Goal: Task Accomplishment & Management: Manage account settings

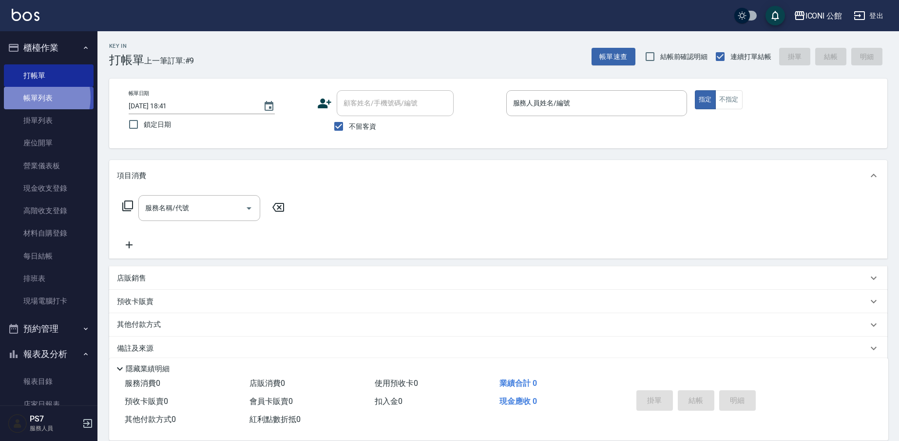
click at [33, 97] on link "帳單列表" at bounding box center [49, 98] width 90 height 22
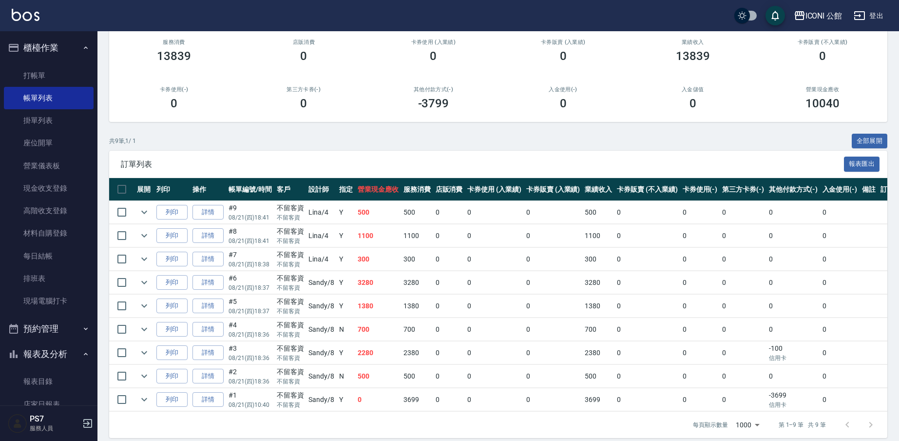
scroll to position [108, 0]
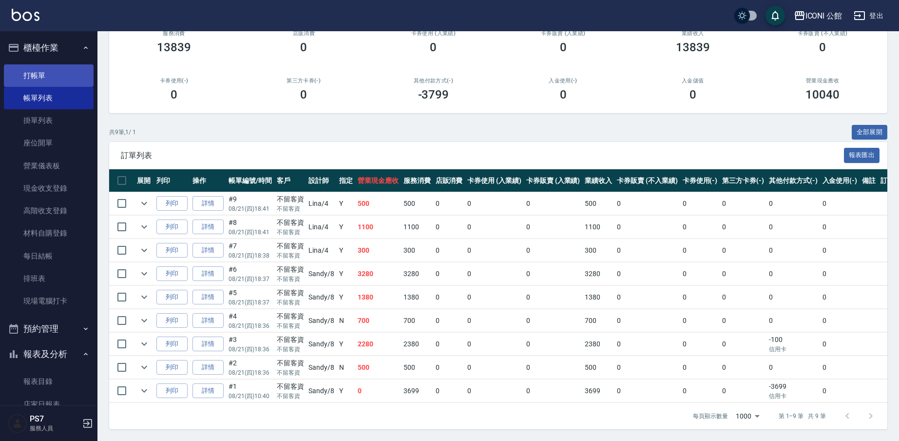
click at [34, 85] on link "打帳單" at bounding box center [49, 75] width 90 height 22
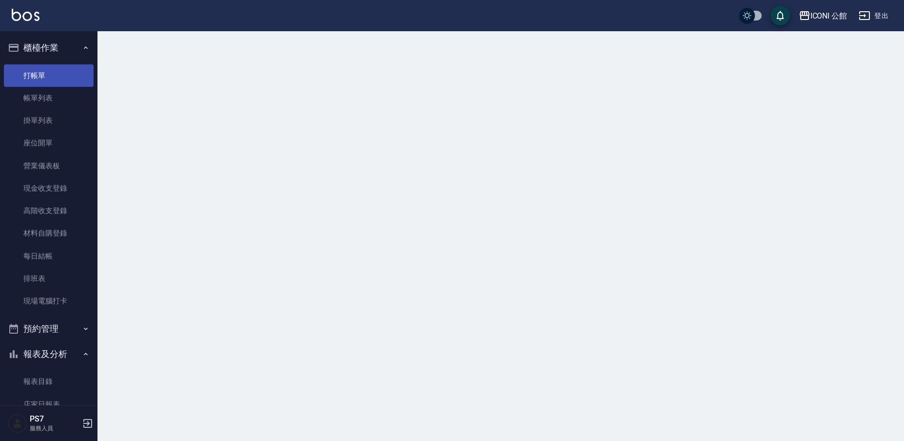
click at [33, 83] on link "打帳單" at bounding box center [49, 75] width 90 height 22
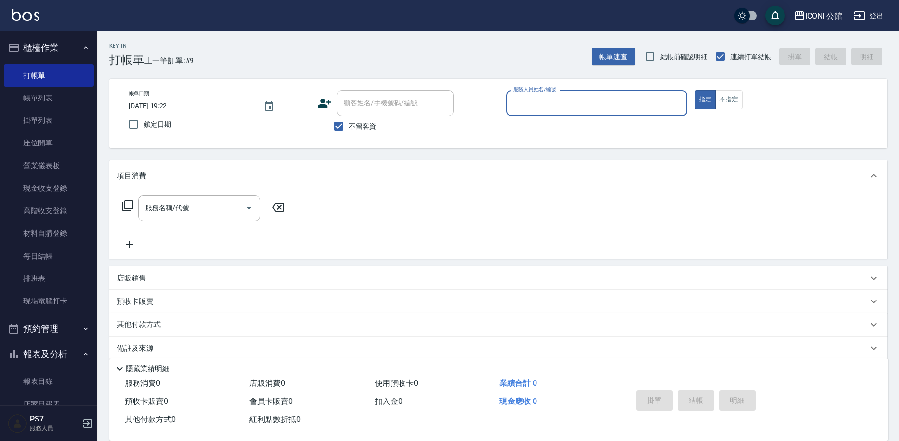
click at [346, 101] on input "顧客姓名/手機號碼/編號" at bounding box center [395, 103] width 108 height 17
click at [521, 105] on input "服務人員姓名/編號" at bounding box center [597, 103] width 172 height 17
type input "Lina-4"
type button "true"
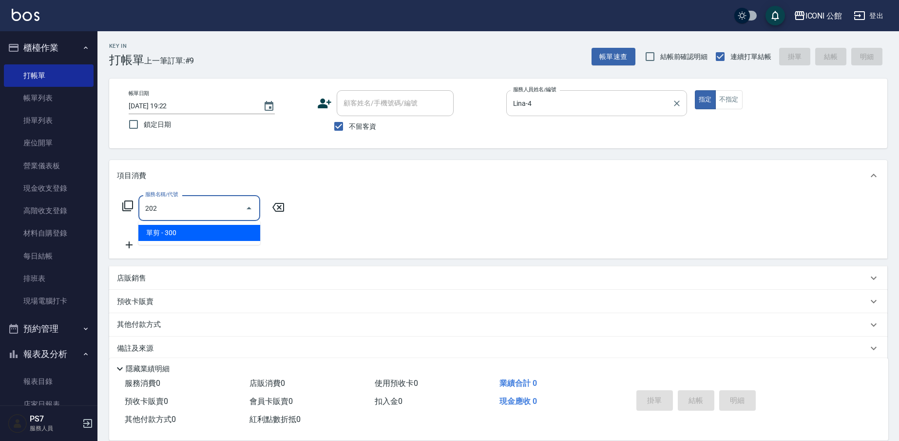
type input "單剪(202)"
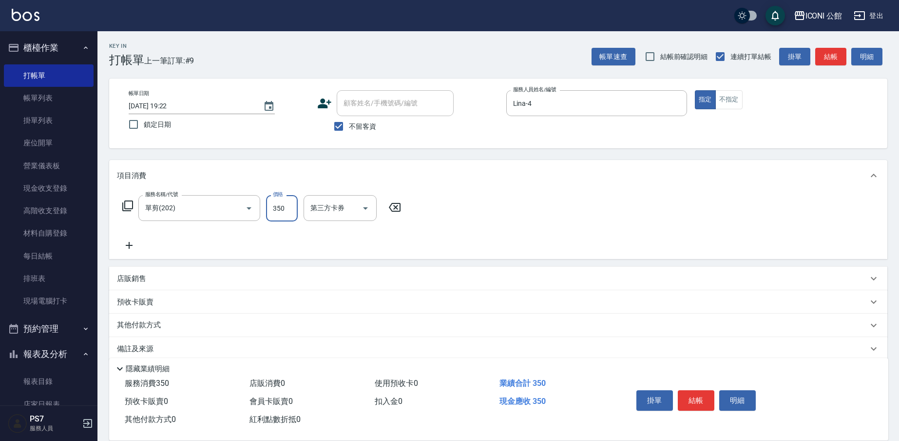
type input "350"
click at [177, 243] on div "服務名稱/代號 單剪(202) 服務名稱/代號 價格 350 價格 第三方卡券 第三方卡券" at bounding box center [262, 223] width 290 height 56
click at [136, 323] on p "其他付款方式" at bounding box center [141, 325] width 49 height 11
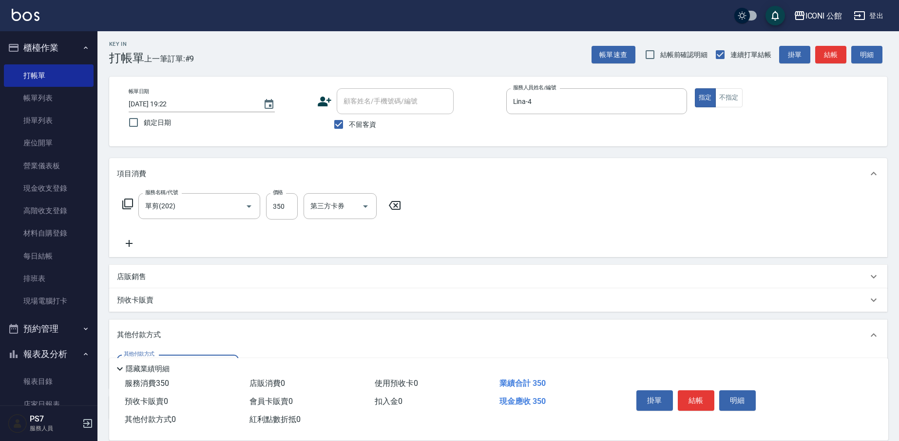
scroll to position [74, 0]
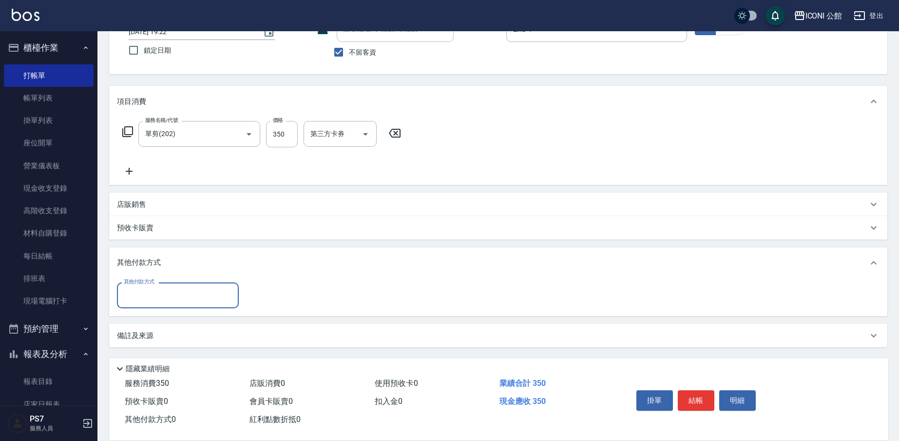
click at [153, 296] on input "其他付款方式" at bounding box center [177, 295] width 113 height 17
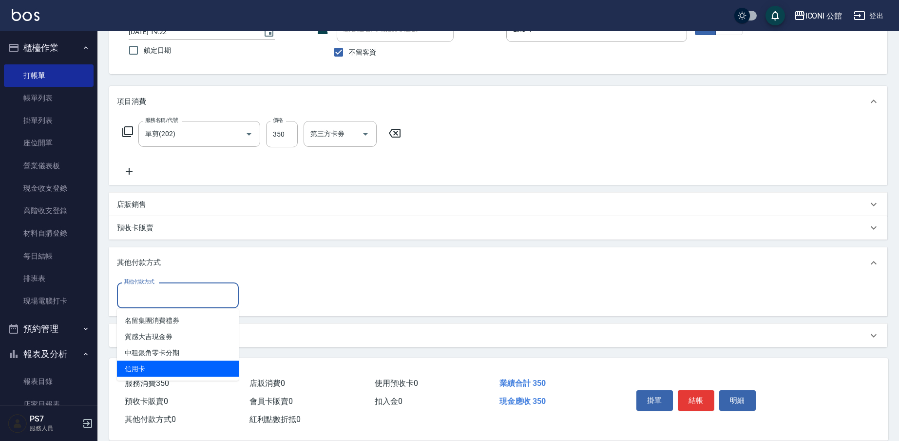
click at [160, 368] on span "信用卡" at bounding box center [178, 369] width 122 height 16
type input "信用卡"
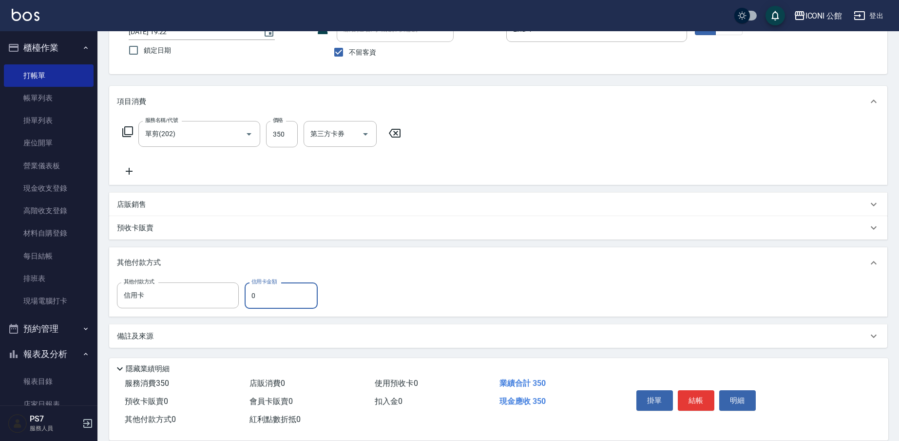
click at [283, 288] on input "0" at bounding box center [281, 295] width 73 height 26
type input "350"
click at [699, 390] on button "結帳" at bounding box center [696, 400] width 37 height 20
type input "[DATE] 19:23"
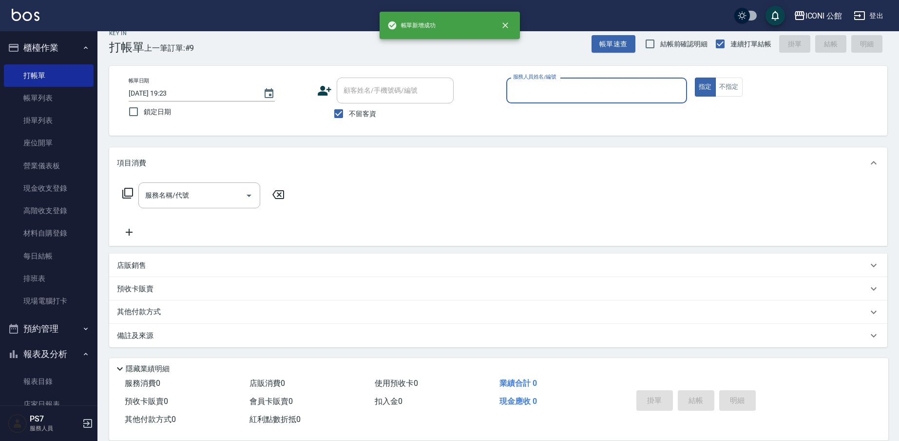
scroll to position [13, 0]
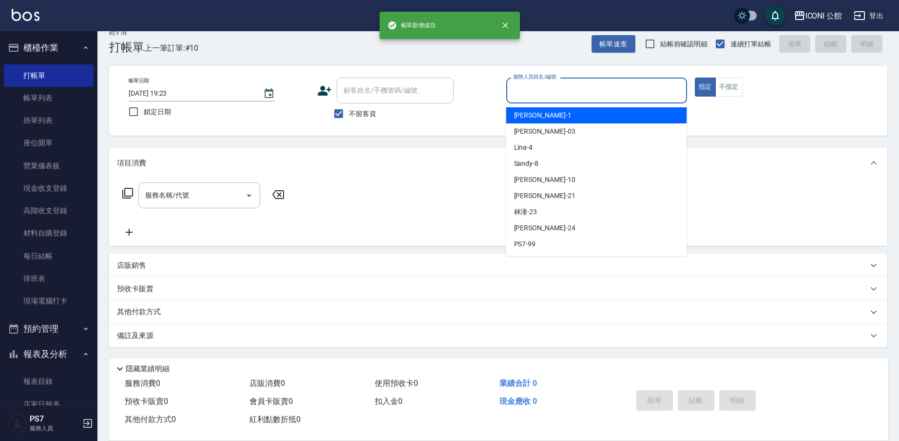
click at [555, 95] on input "服務人員姓名/編號" at bounding box center [597, 90] width 172 height 17
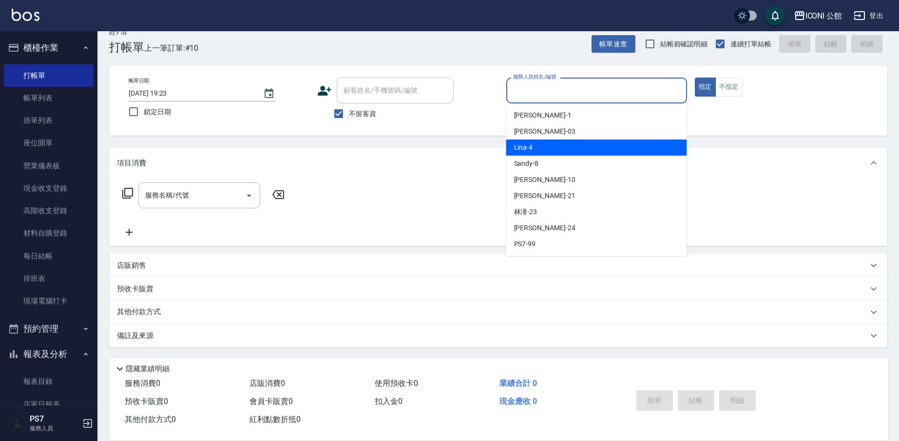
click at [546, 146] on div "Lina -4" at bounding box center [596, 147] width 181 height 16
type input "Lina-4"
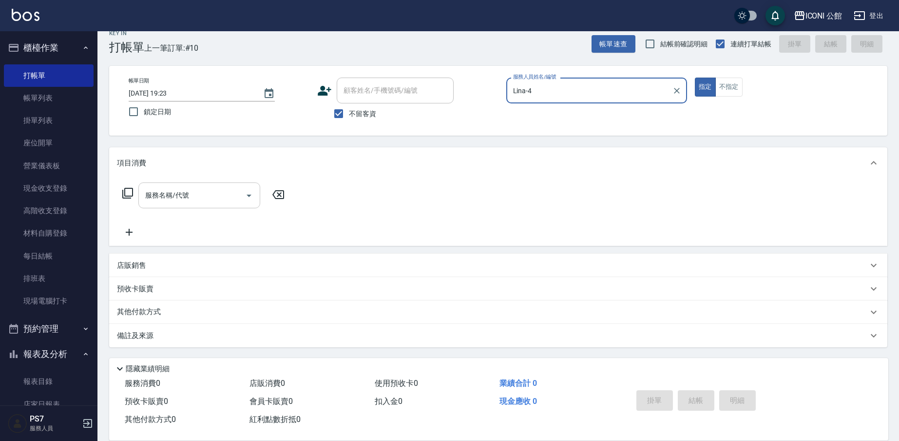
click at [191, 203] on input "服務名稱/代號" at bounding box center [192, 195] width 98 height 17
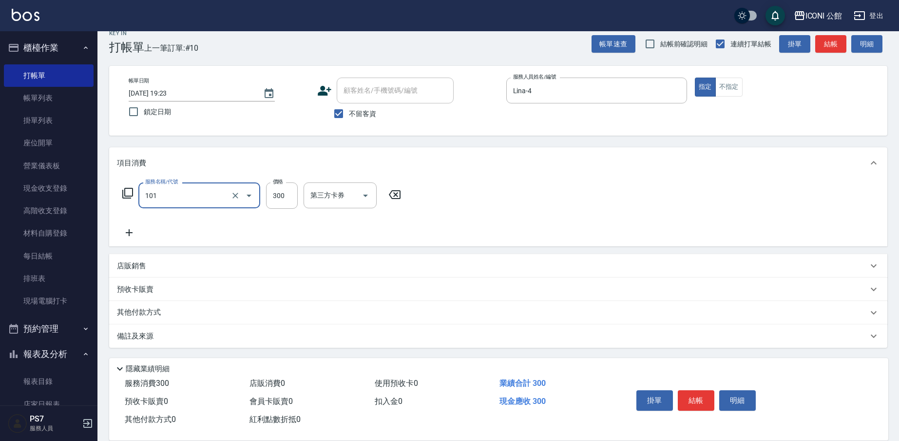
type input "洗髮(101)"
type input "200"
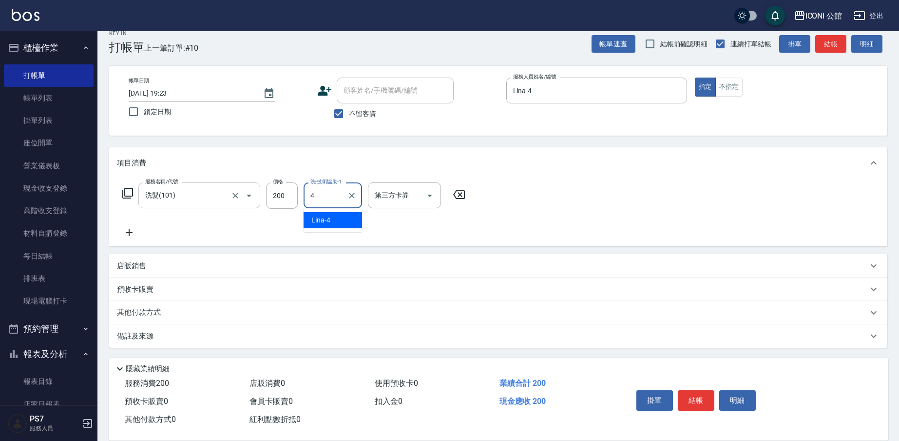
type input "Lina-4"
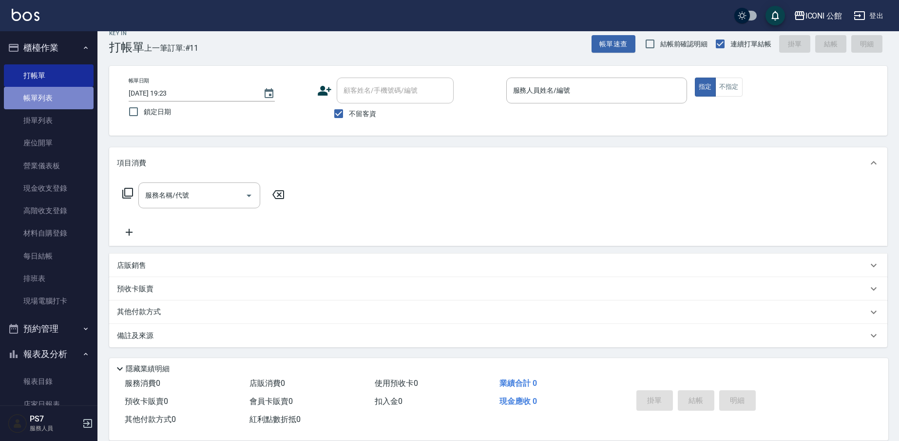
click at [61, 94] on link "帳單列表" at bounding box center [49, 98] width 90 height 22
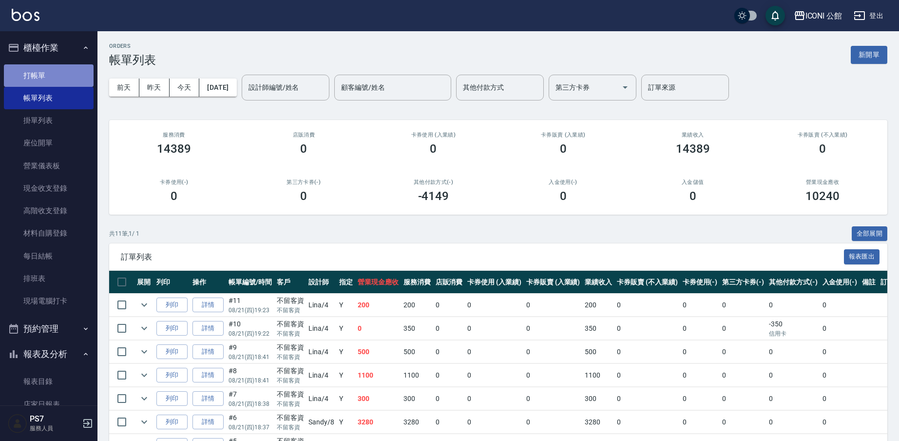
click at [63, 72] on link "打帳單" at bounding box center [49, 75] width 90 height 22
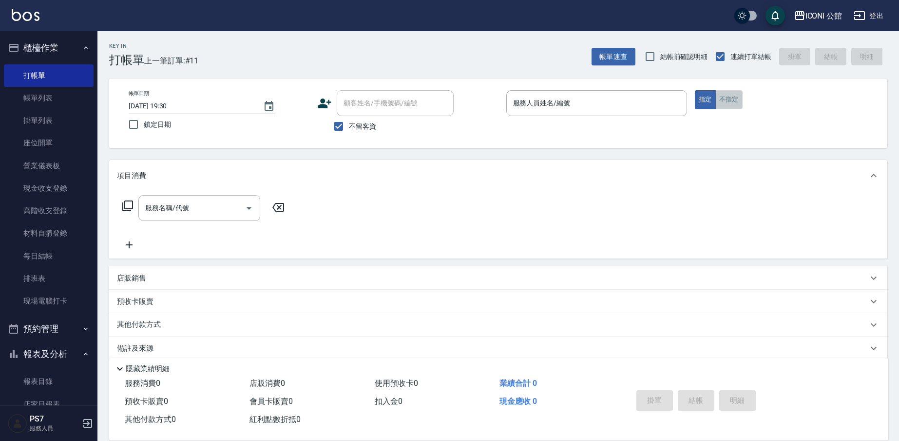
click at [737, 93] on button "不指定" at bounding box center [728, 99] width 27 height 19
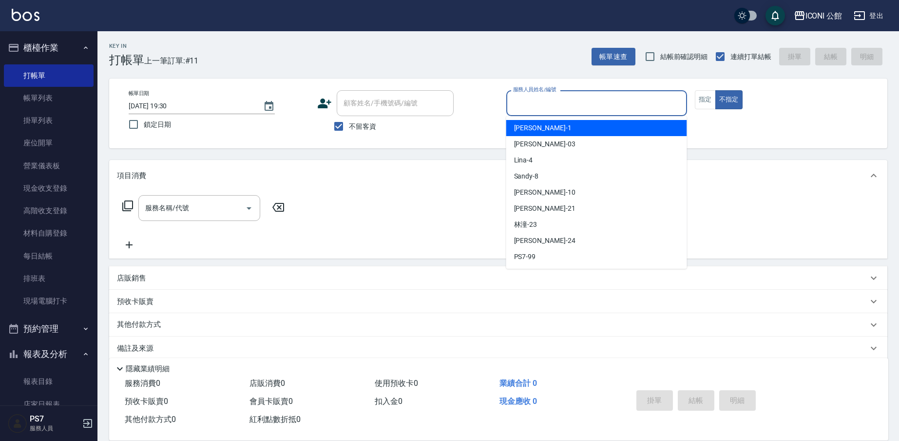
click at [588, 108] on input "服務人員姓名/編號" at bounding box center [597, 103] width 172 height 17
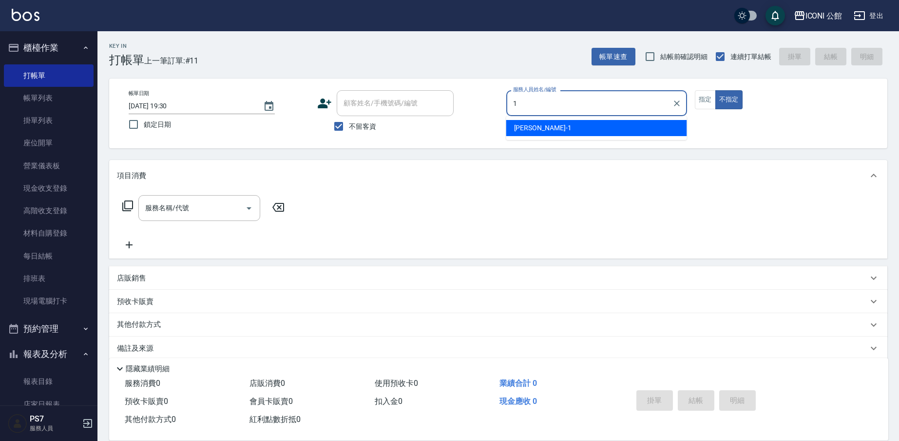
type input "[PERSON_NAME]-1"
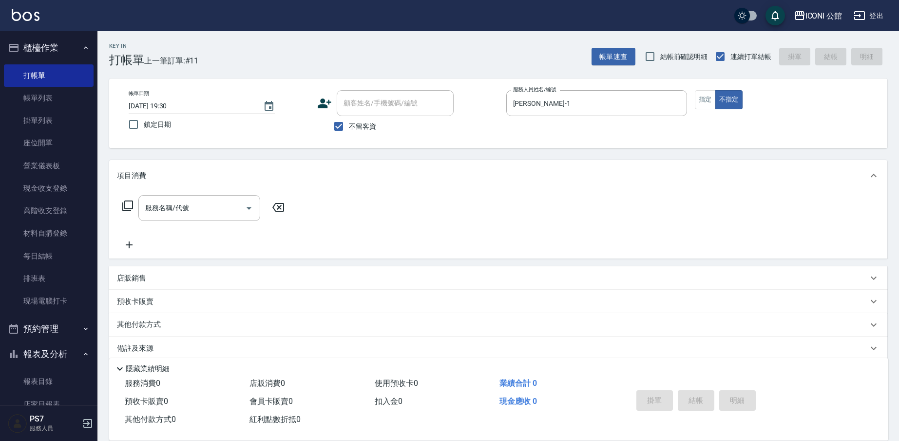
type button "false"
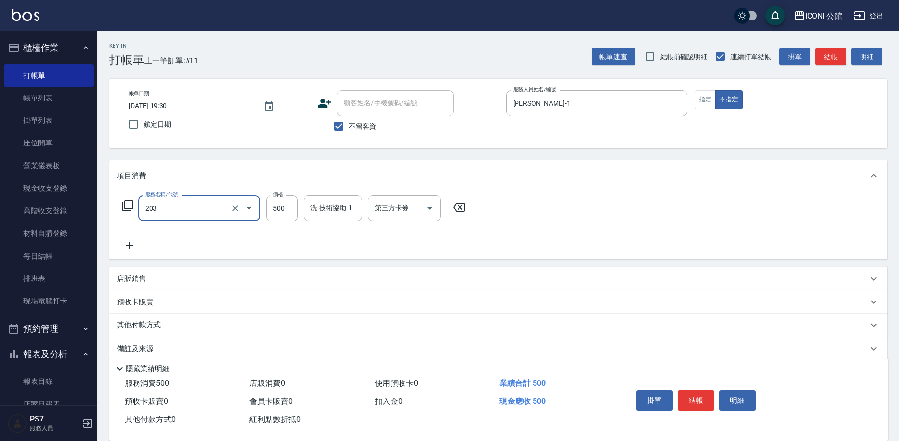
type input "不指定洗+剪(203)"
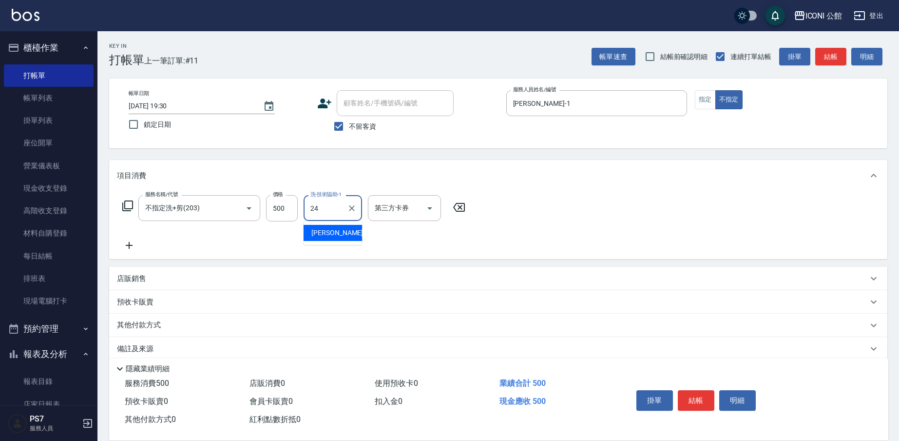
type input "[PERSON_NAME]-24"
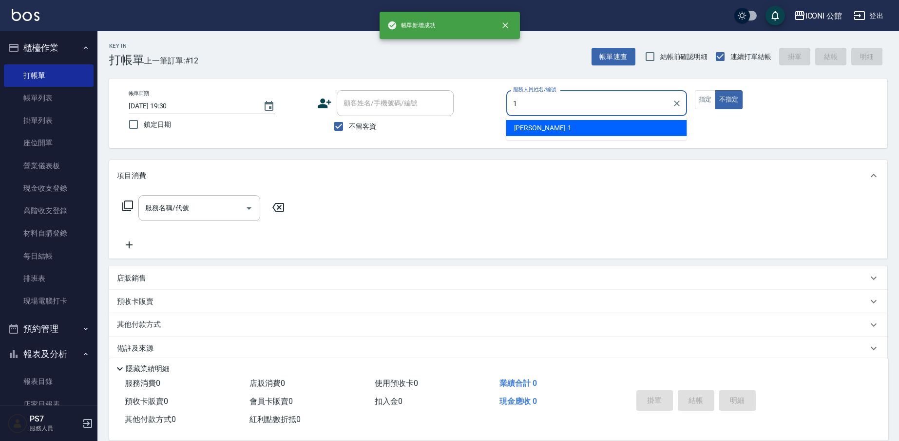
type input "[PERSON_NAME]-1"
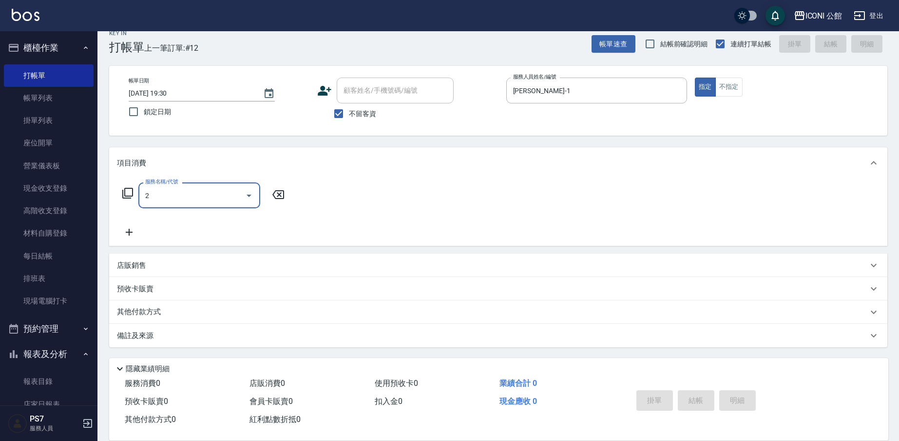
scroll to position [13, 0]
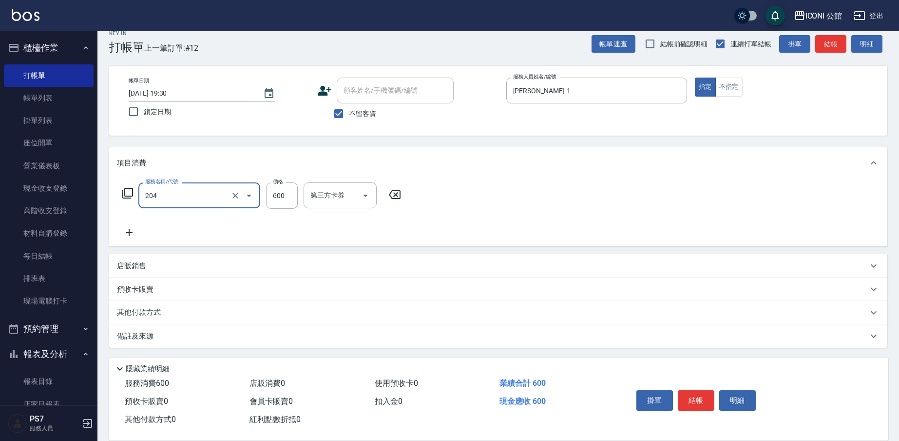
type input "指定洗+剪(204)"
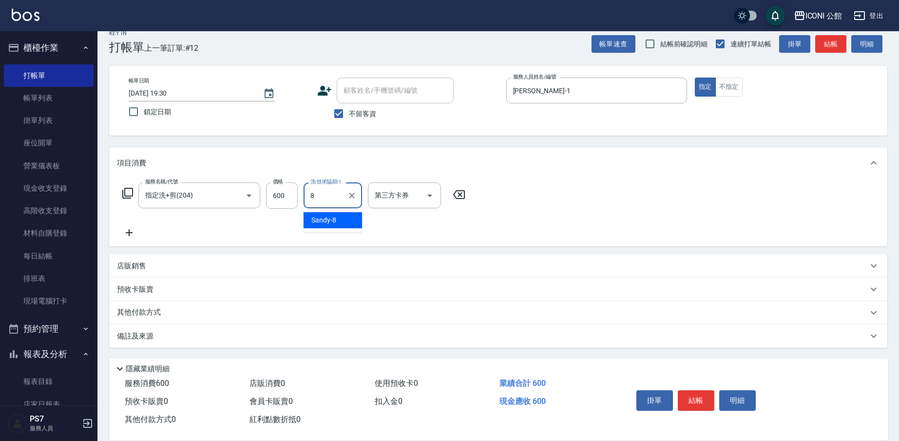
type input "Sandy-8"
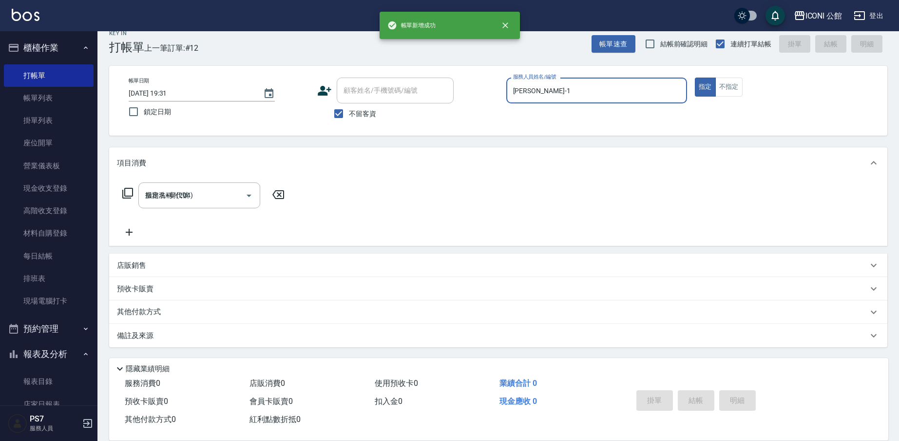
type input "[DATE] 19:31"
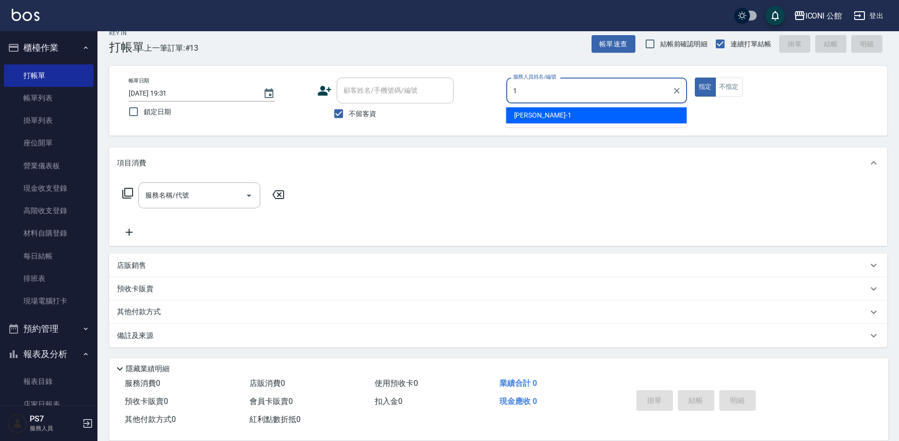
type input "[PERSON_NAME]-1"
type button "true"
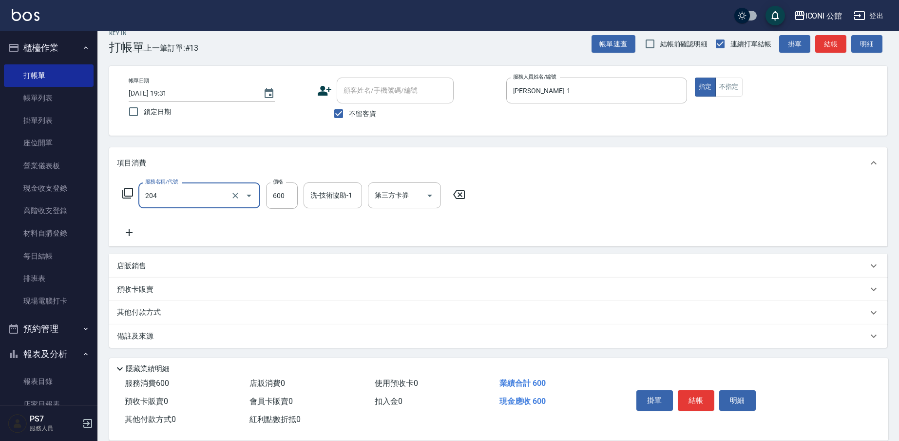
type input "指定洗+剪(204)"
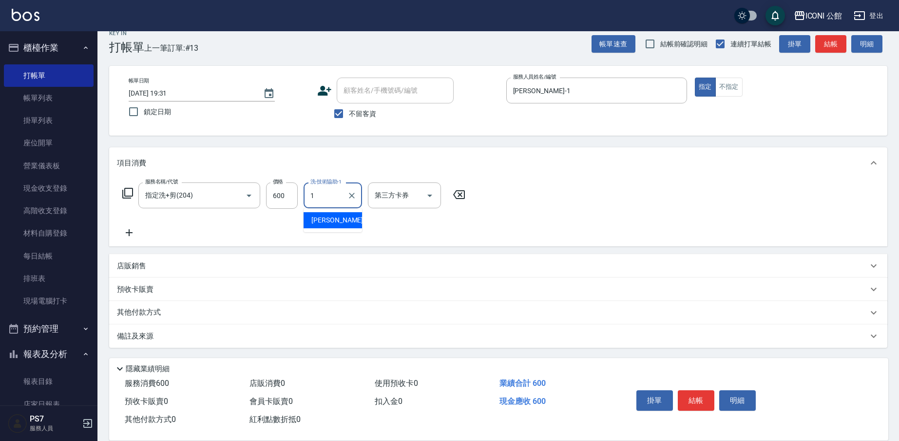
type input "[PERSON_NAME]-1"
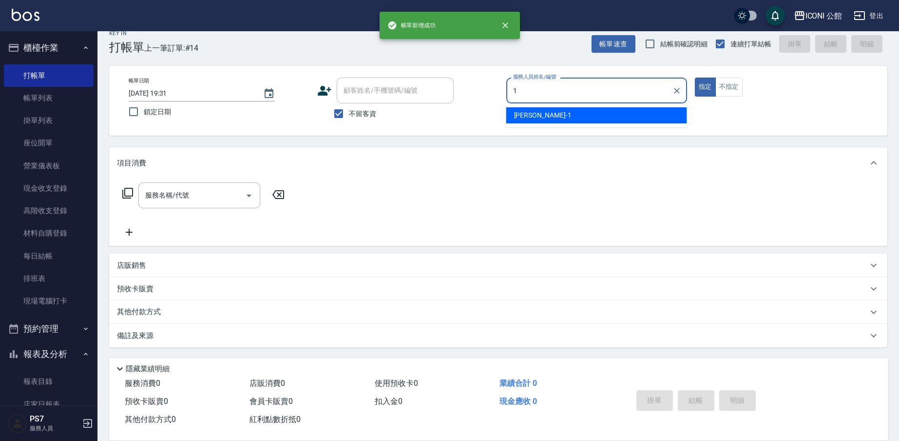
type input "[PERSON_NAME]-1"
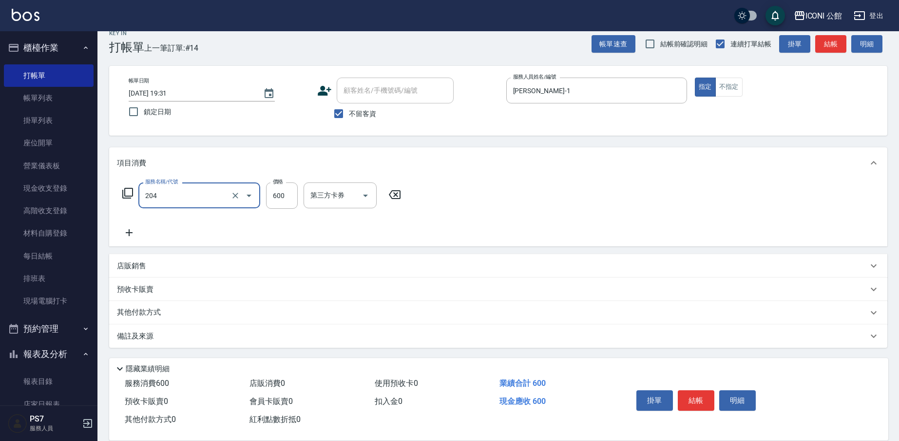
type input "指定洗+剪(204)"
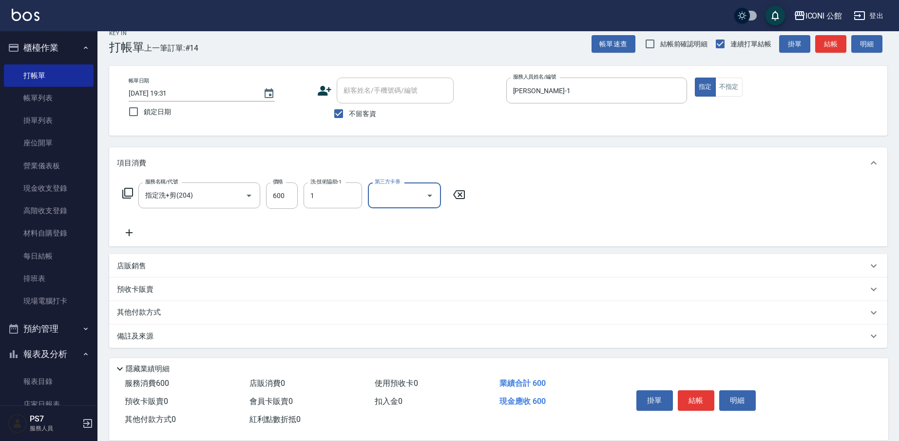
type input "[PERSON_NAME]-1"
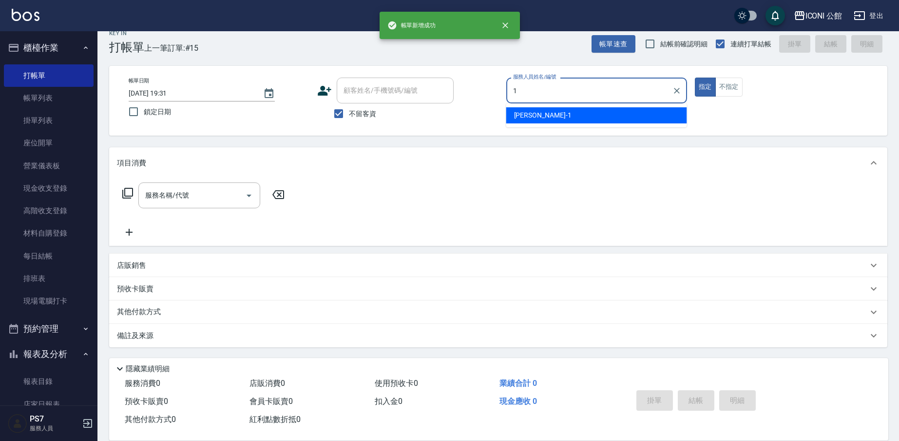
type input "[PERSON_NAME]-1"
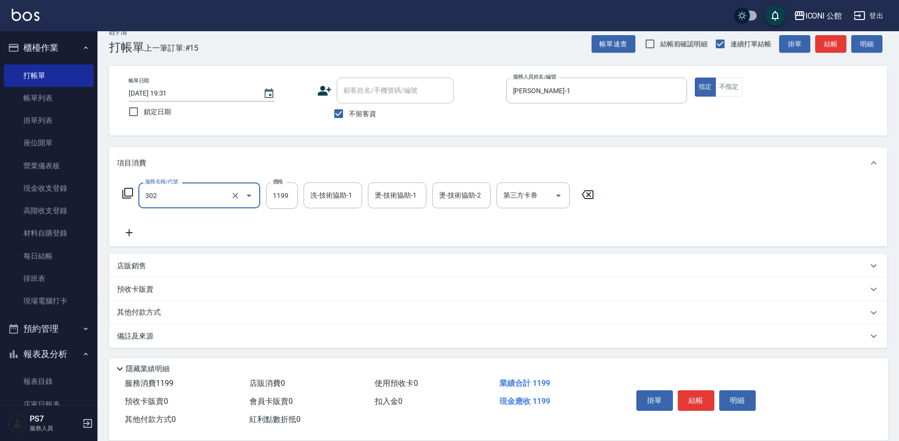
type input "設計燙髮(302)"
type input "1599"
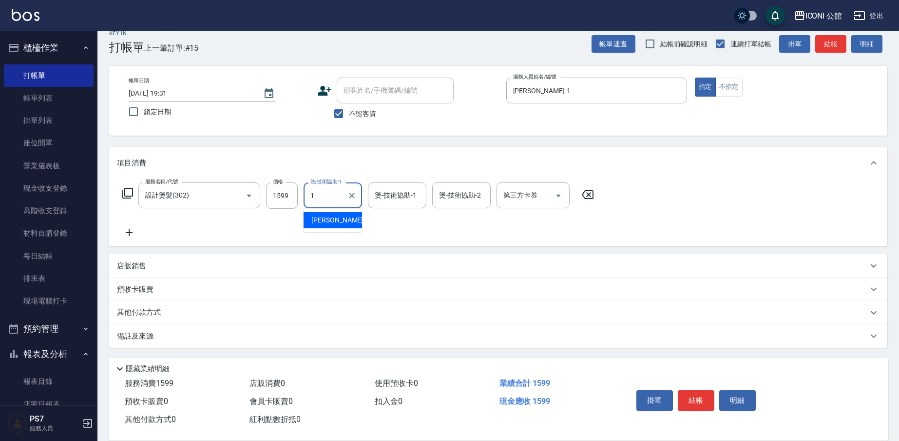
type input "[PERSON_NAME]-1"
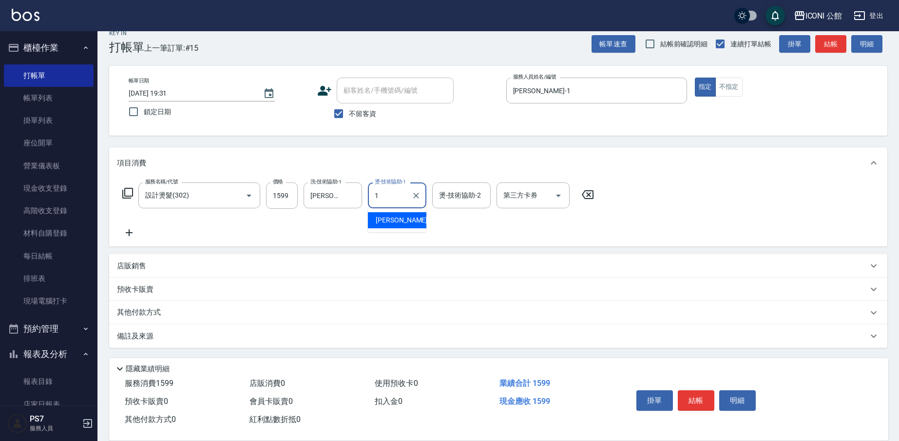
type input "[PERSON_NAME]-1"
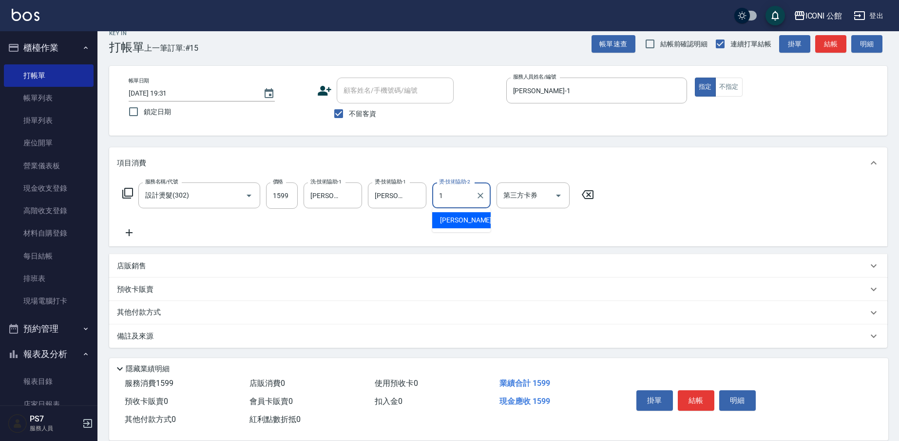
type input "[PERSON_NAME]-1"
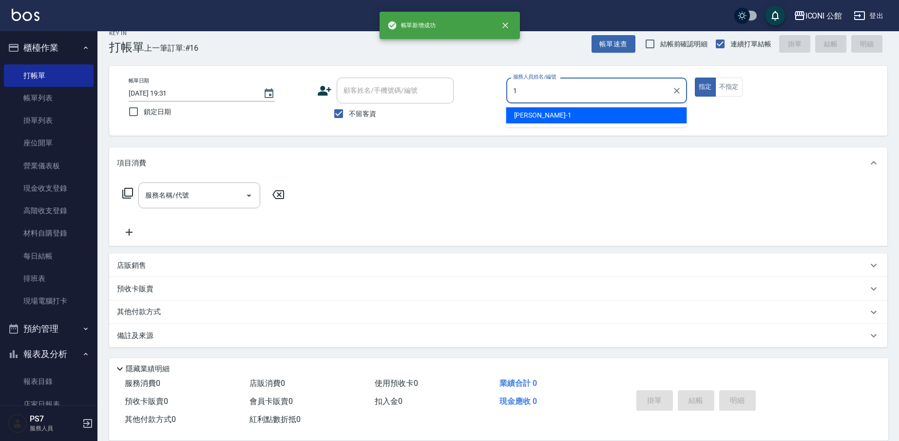
type input "[PERSON_NAME]-1"
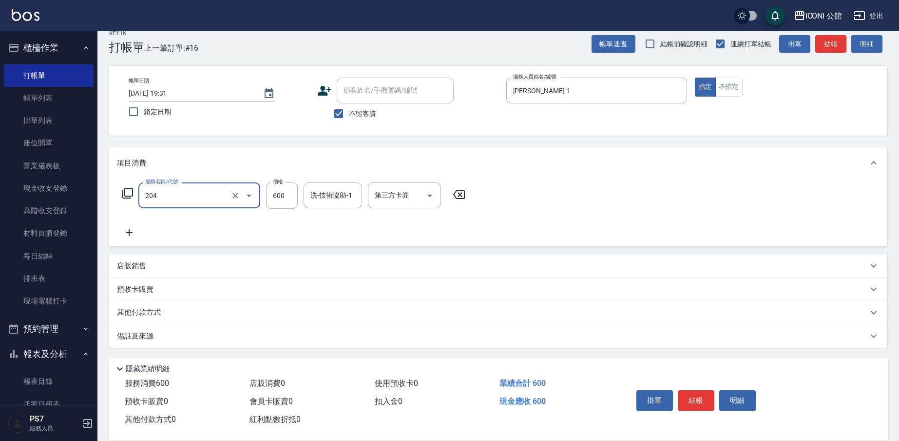
type input "指定洗+剪(204)"
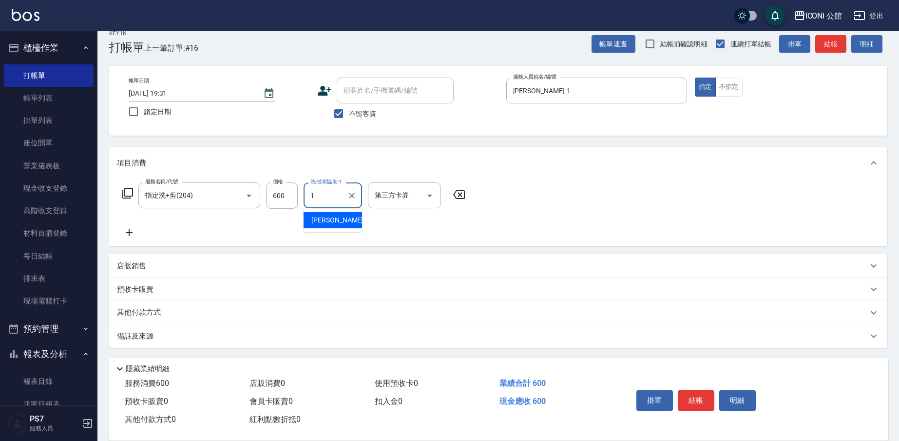
type input "[PERSON_NAME]-1"
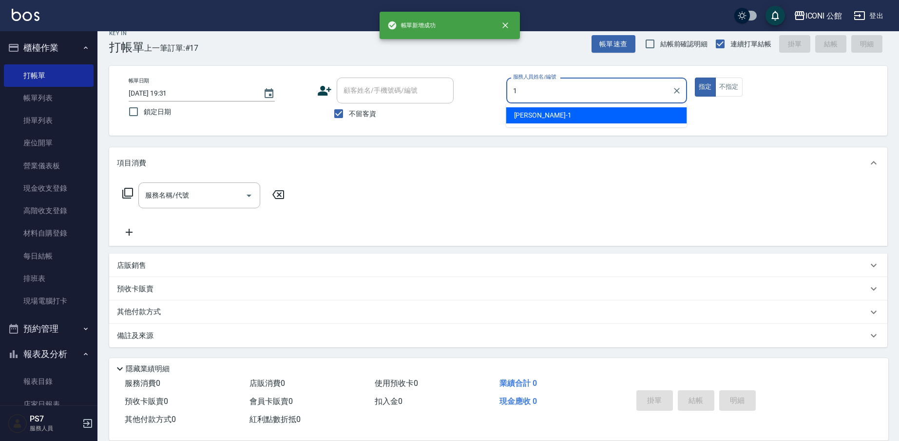
type input "[PERSON_NAME]-1"
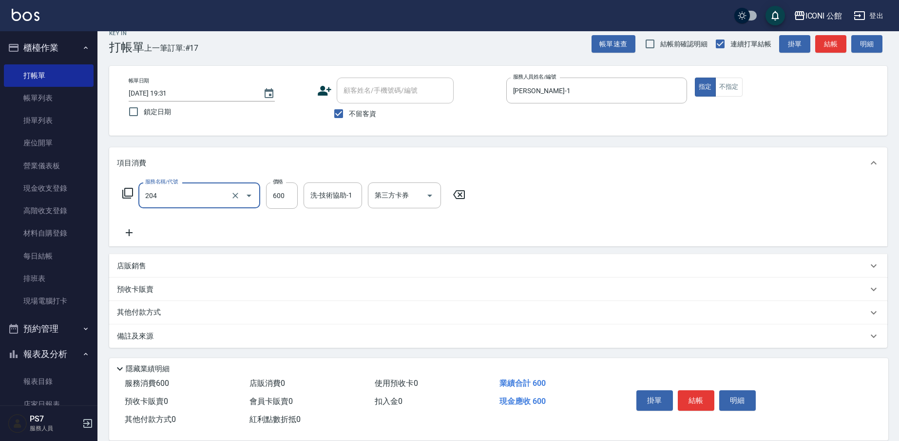
type input "指定洗+剪(204)"
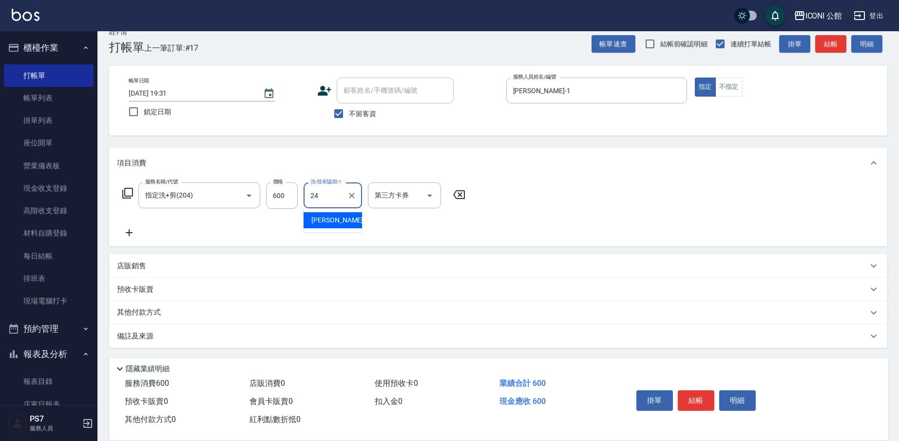
type input "[PERSON_NAME]-24"
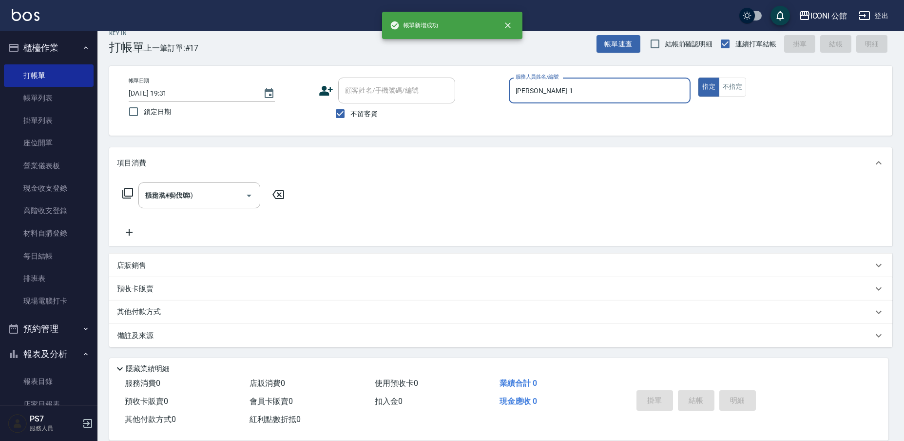
type input "[DATE] 19:32"
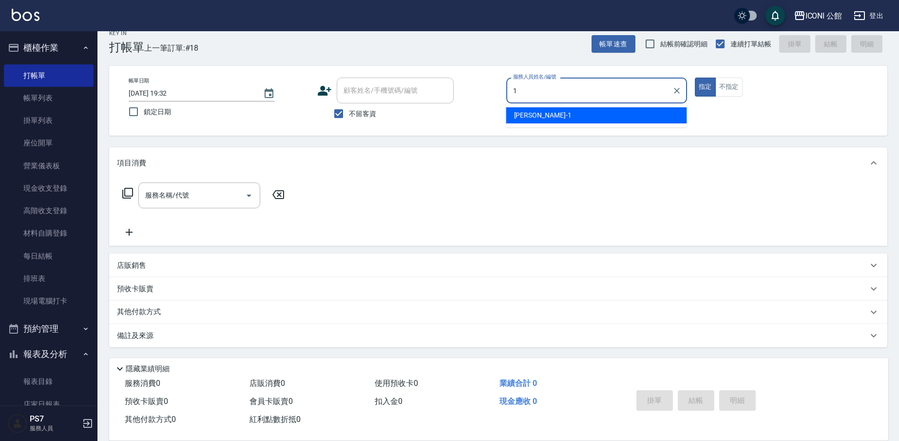
type input "[PERSON_NAME]-1"
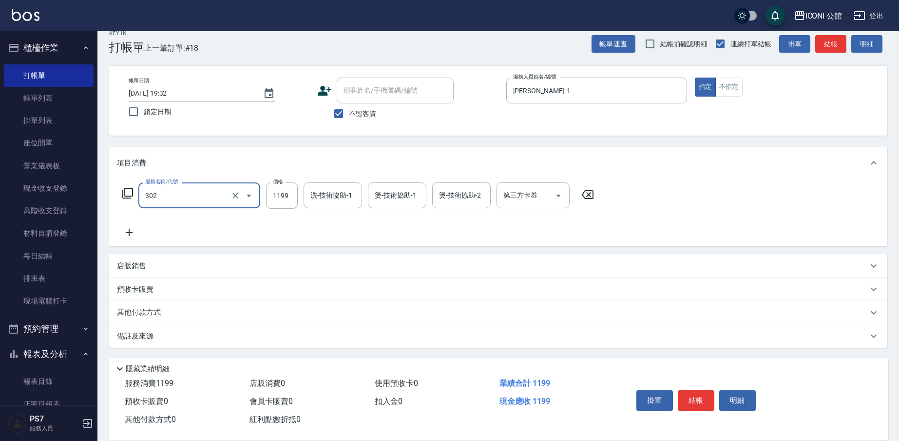
type input "設計燙髮(302)"
type input "1200"
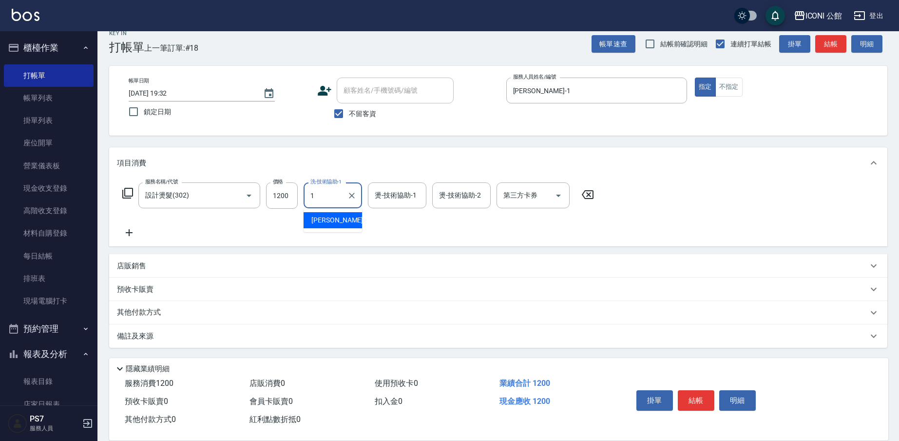
type input "[PERSON_NAME]-1"
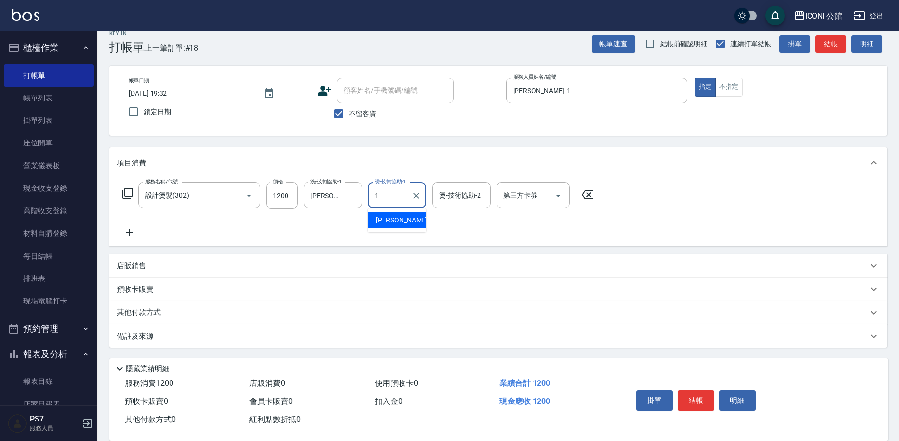
type input "[PERSON_NAME]-1"
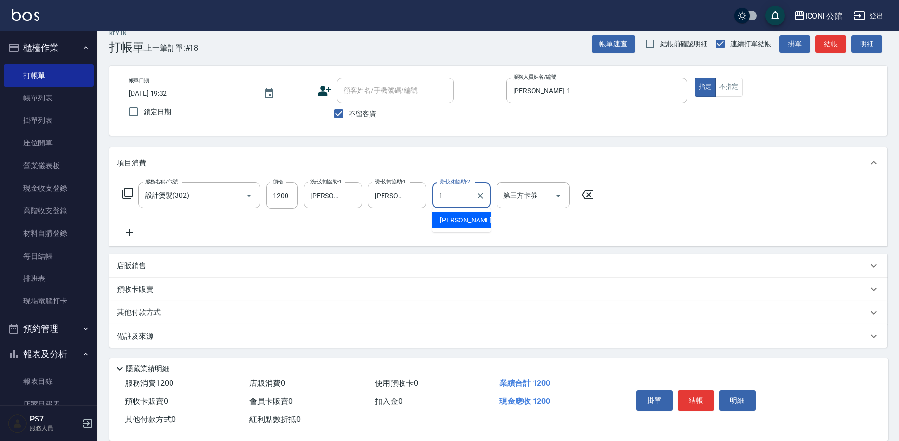
type input "[PERSON_NAME]-1"
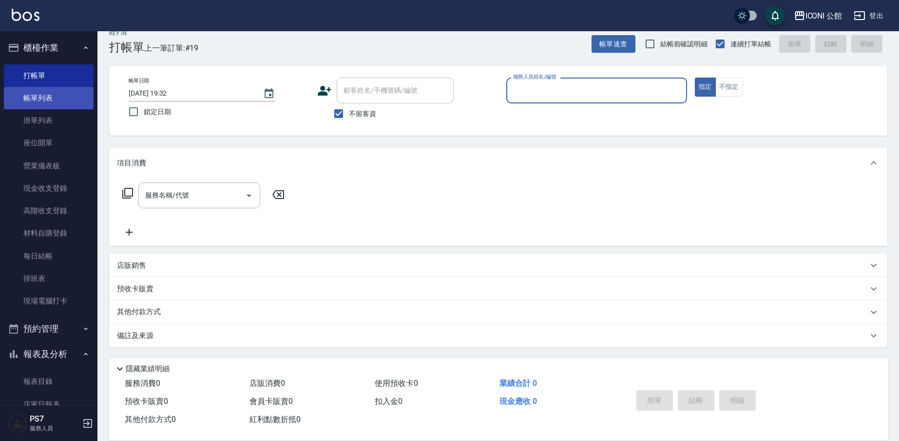
click at [53, 93] on link "帳單列表" at bounding box center [49, 98] width 90 height 22
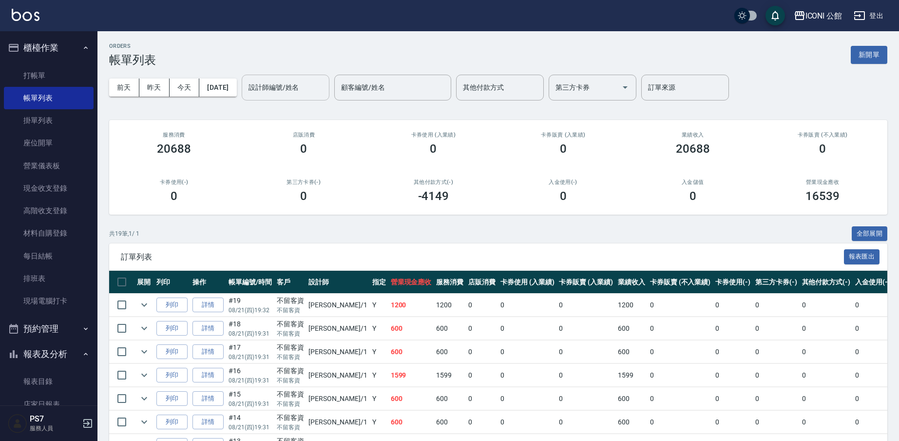
click at [277, 93] on input "設計師編號/姓名" at bounding box center [285, 87] width 79 height 17
type input "[PERSON_NAME]-1"
click at [44, 77] on link "打帳單" at bounding box center [49, 75] width 90 height 22
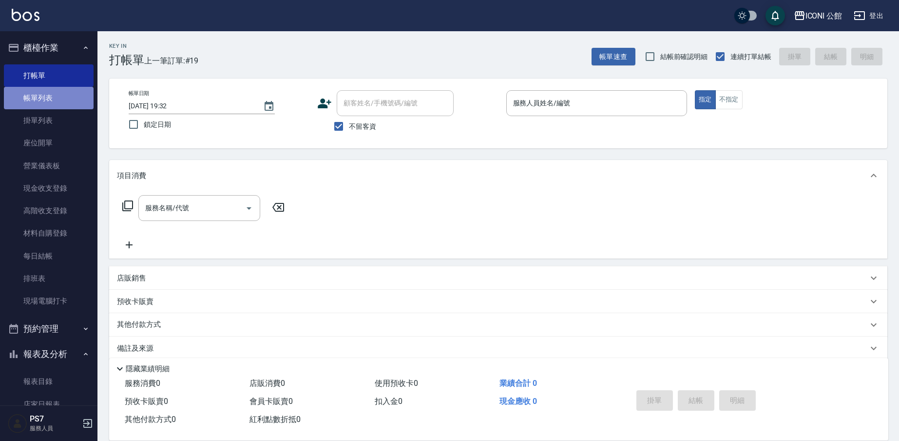
click at [55, 95] on link "帳單列表" at bounding box center [49, 98] width 90 height 22
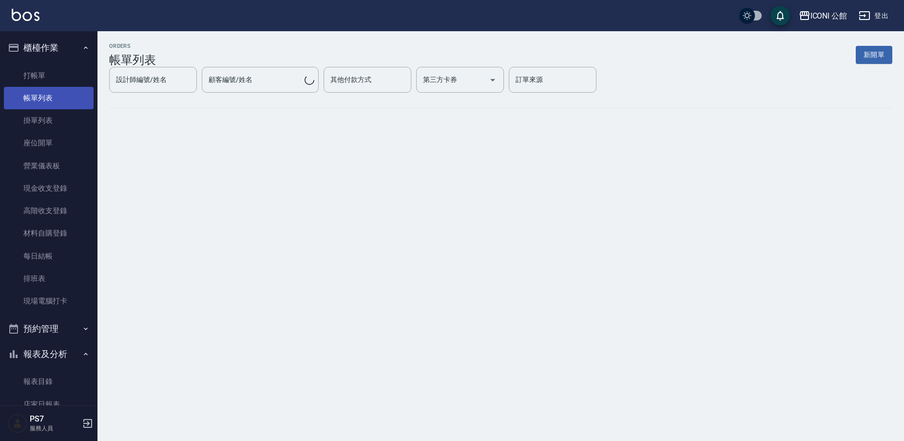
click at [68, 101] on link "帳單列表" at bounding box center [49, 98] width 90 height 22
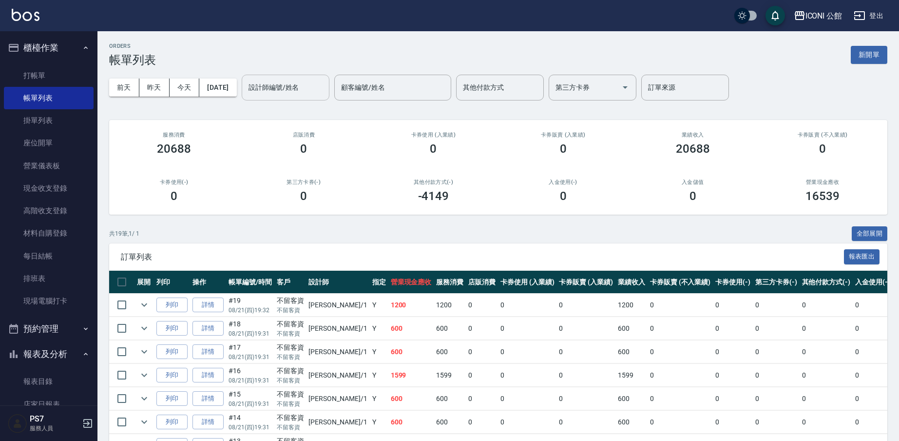
click at [264, 84] on input "設計師編號/姓名" at bounding box center [285, 87] width 79 height 17
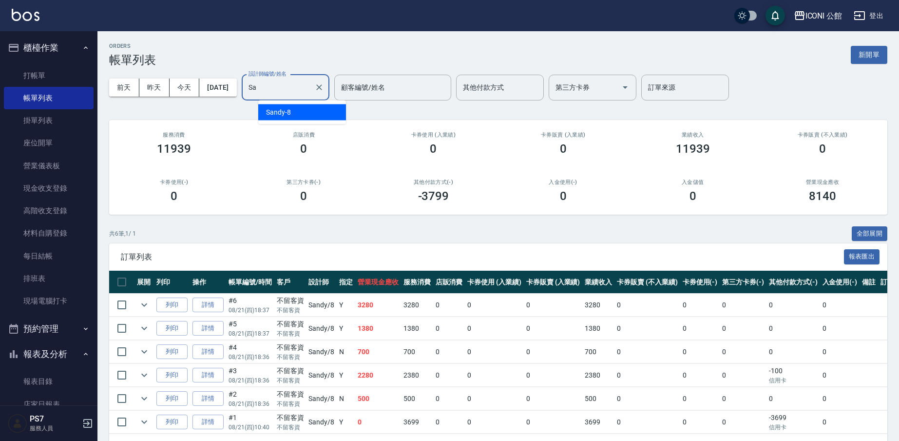
type input "S"
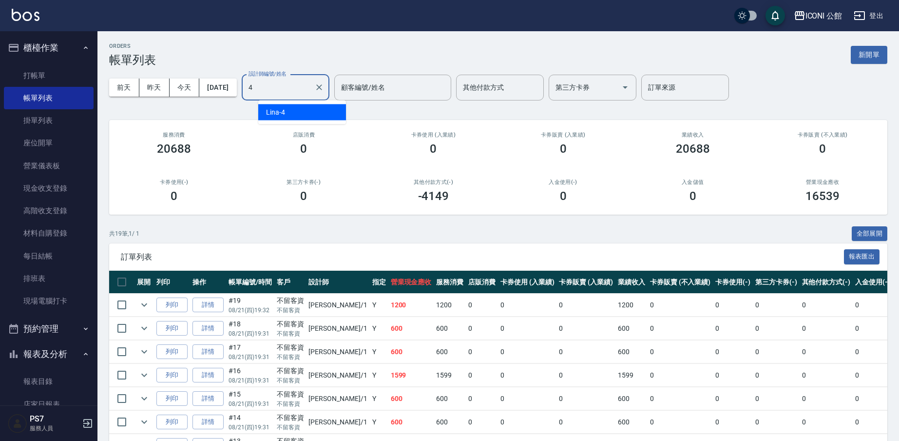
type input "Lina-4"
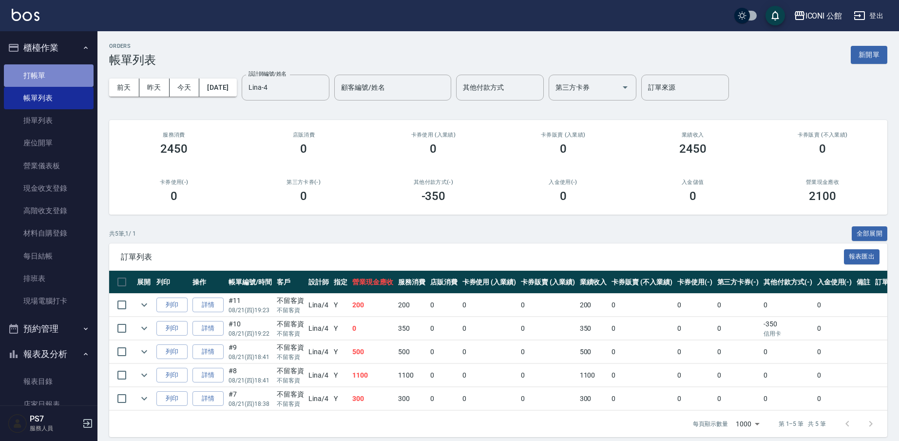
click at [78, 79] on link "打帳單" at bounding box center [49, 75] width 90 height 22
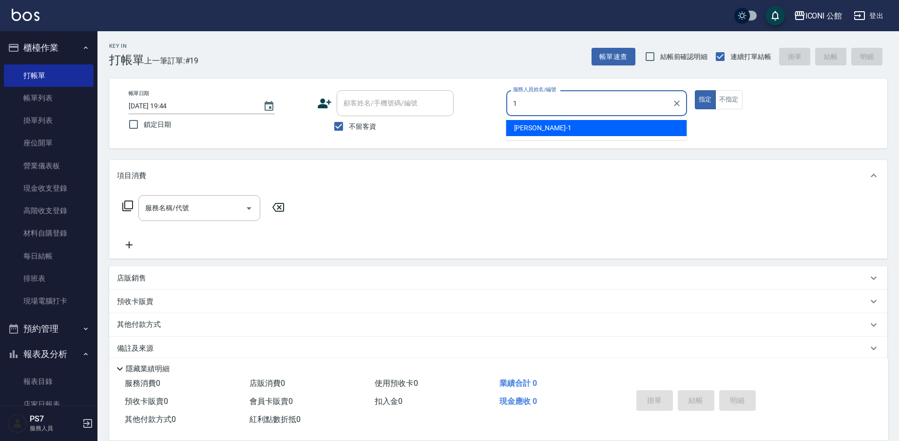
type input "[PERSON_NAME]-1"
type button "true"
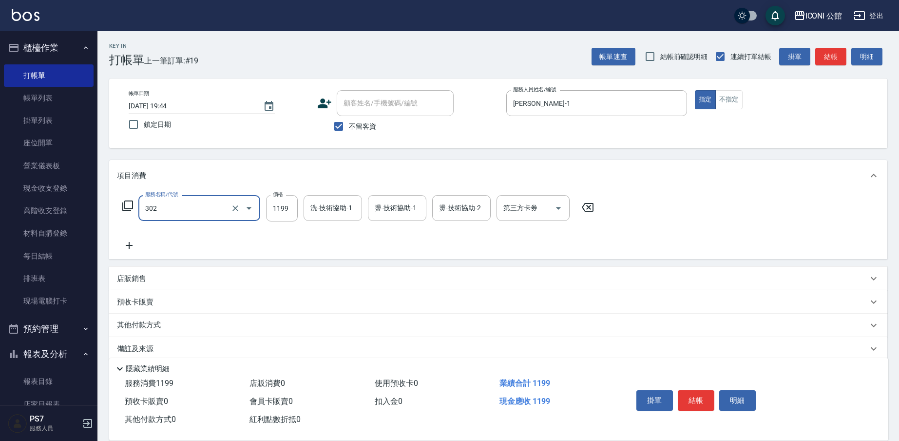
type input "設計燙髮(302)"
type input "1900"
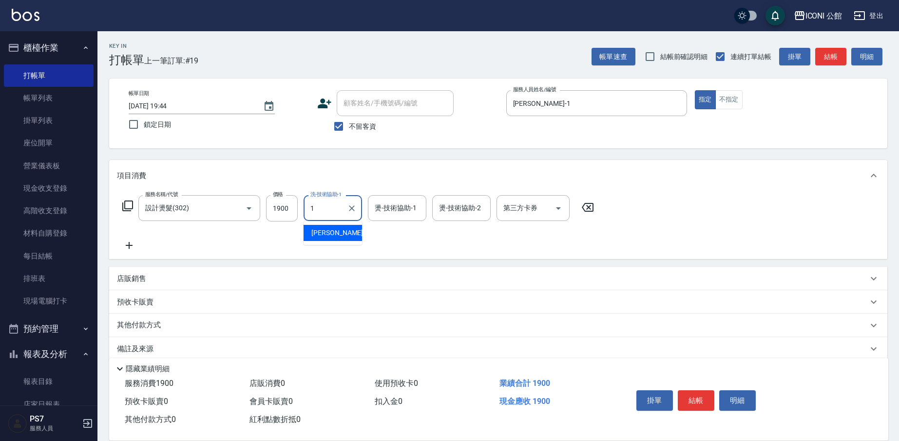
type input "[PERSON_NAME]-1"
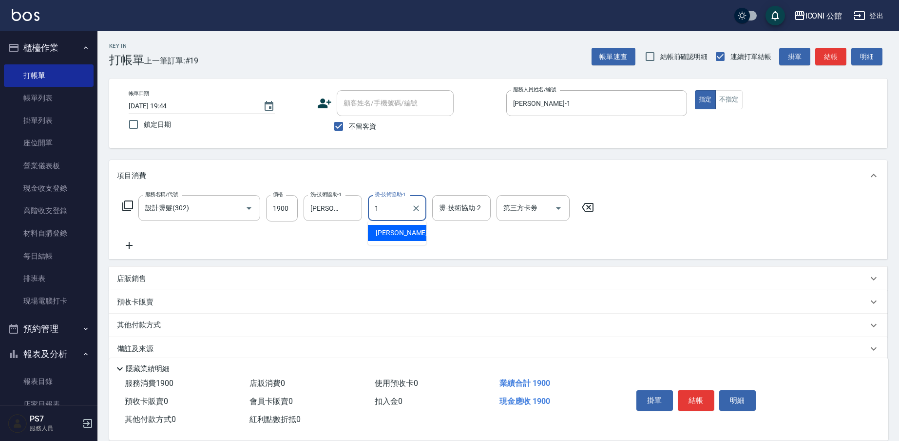
type input "[PERSON_NAME]-1"
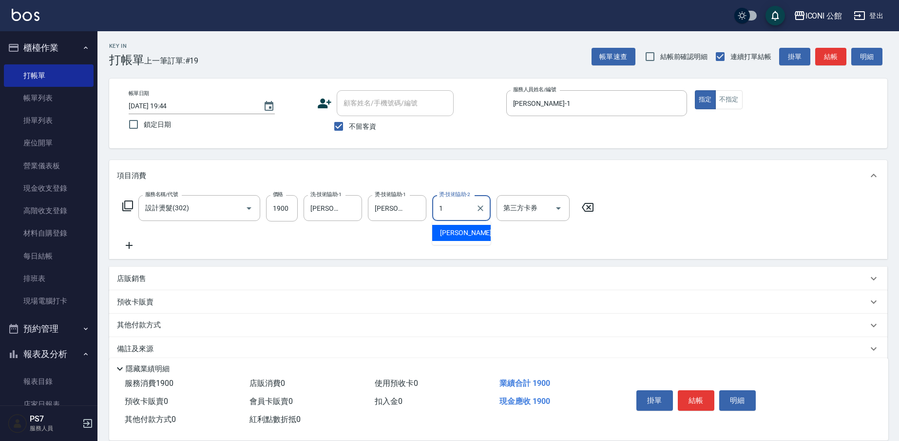
type input "[PERSON_NAME]-1"
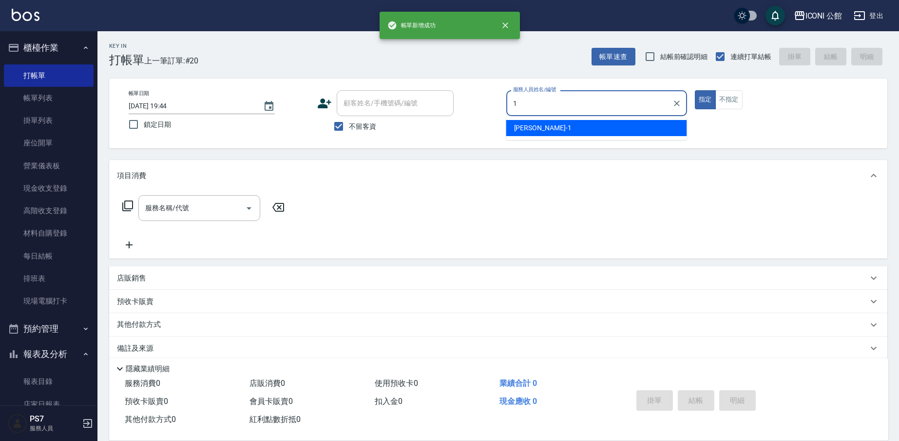
type input "[PERSON_NAME]-1"
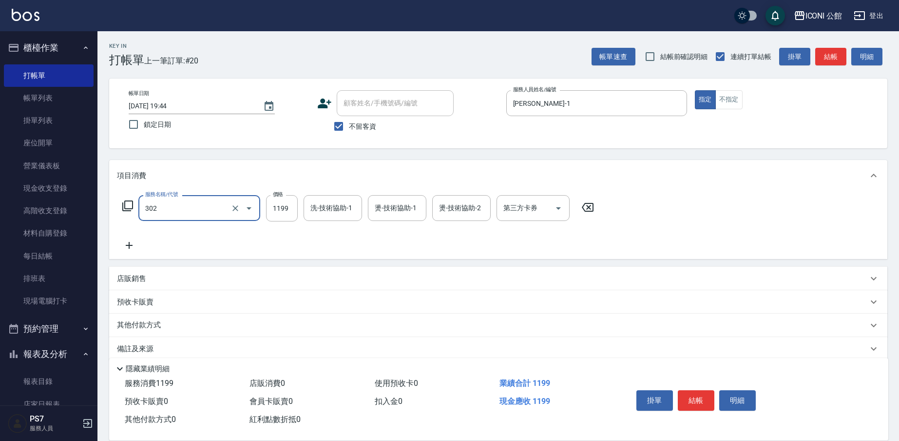
type input "設計燙髮(302)"
type input "1599"
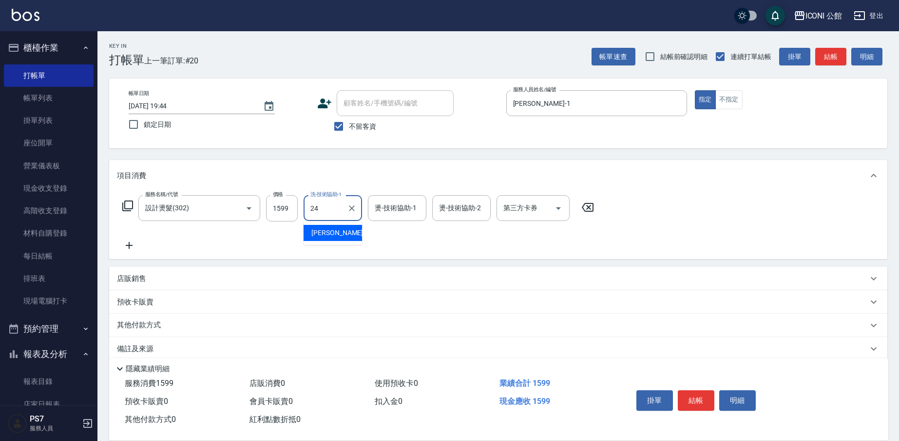
type input "[PERSON_NAME]-24"
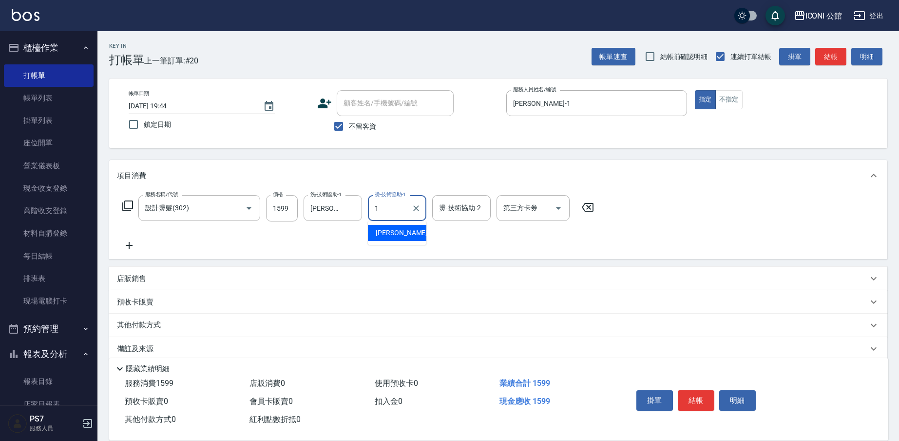
type input "[PERSON_NAME]-1"
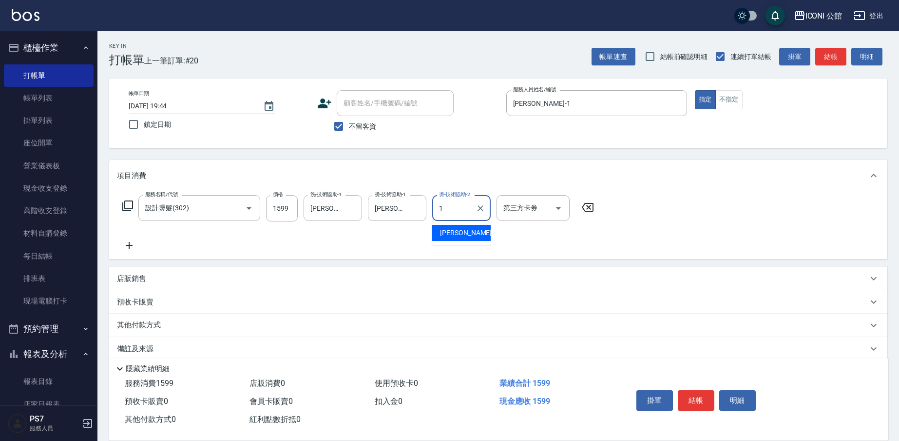
type input "[PERSON_NAME]-1"
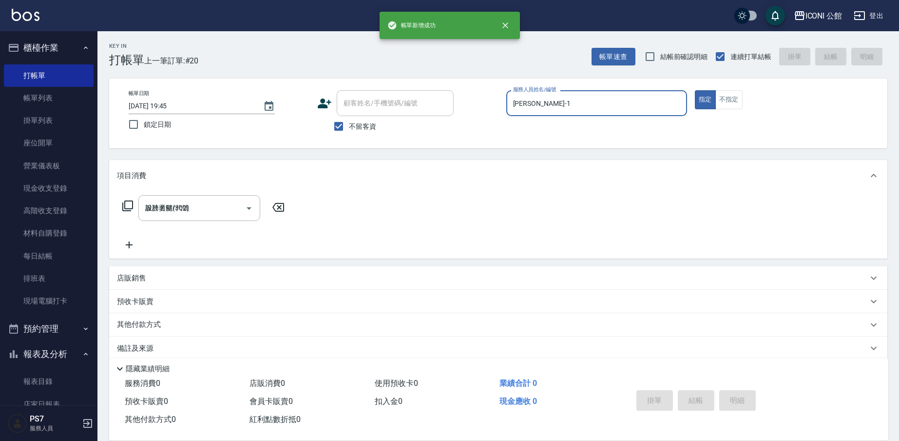
type input "[DATE] 19:45"
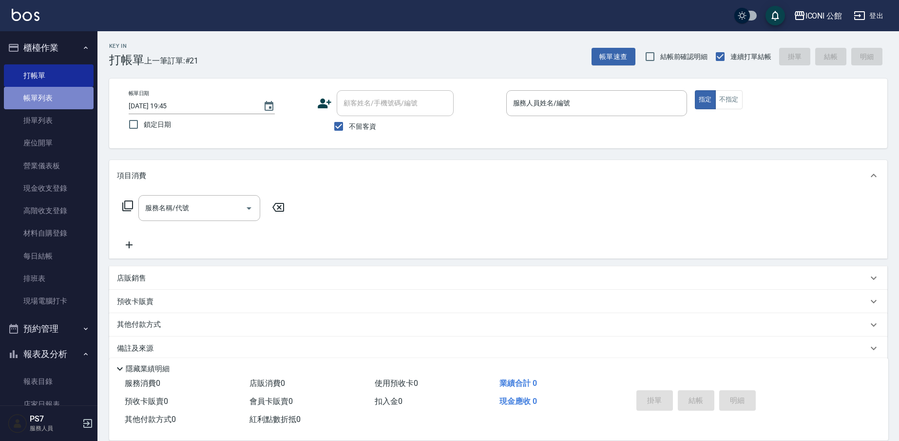
click at [49, 97] on link "帳單列表" at bounding box center [49, 98] width 90 height 22
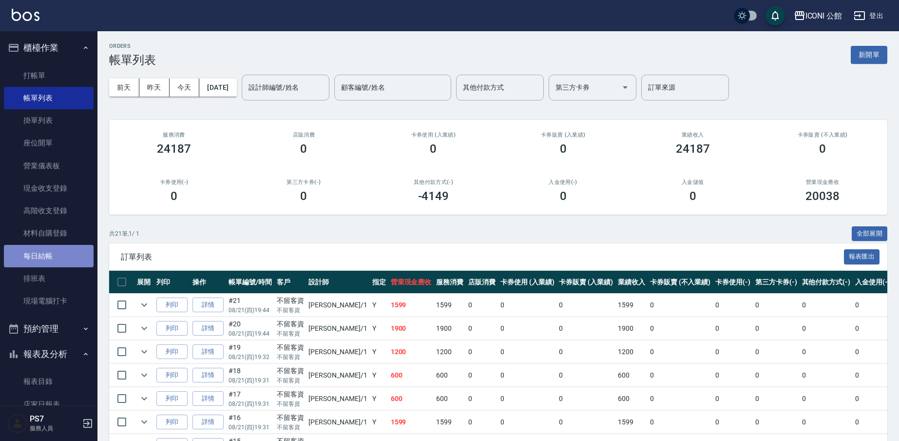
click at [54, 256] on link "每日結帳" at bounding box center [49, 256] width 90 height 22
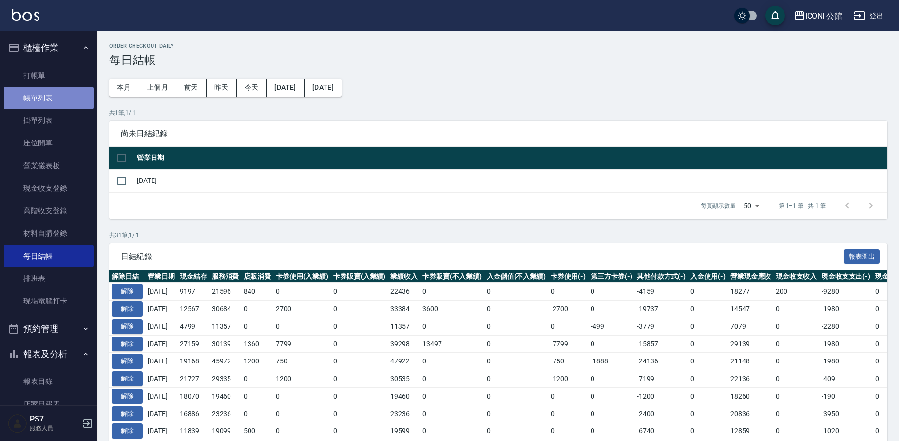
click at [53, 91] on link "帳單列表" at bounding box center [49, 98] width 90 height 22
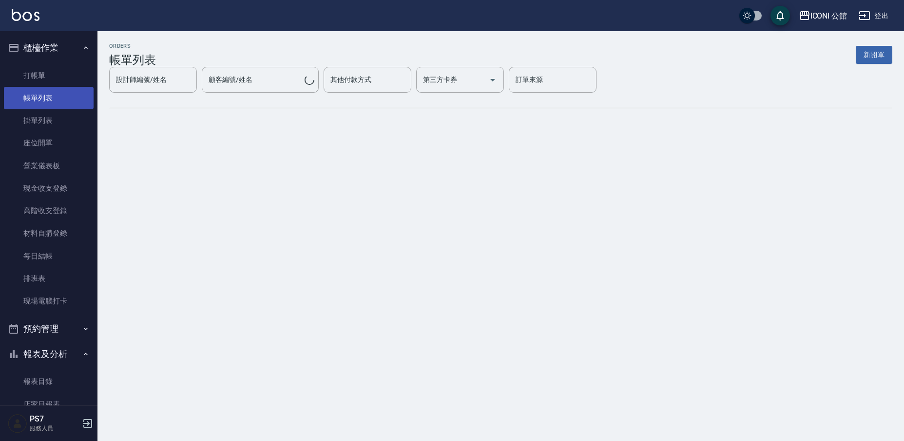
click at [56, 103] on link "帳單列表" at bounding box center [49, 98] width 90 height 22
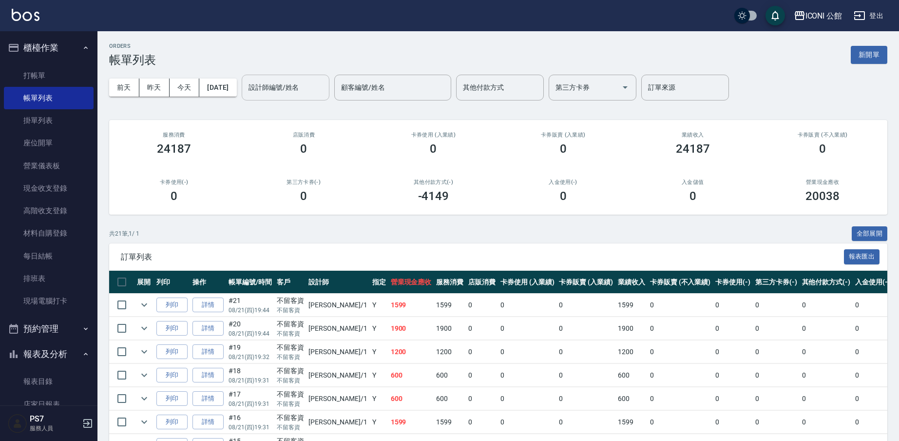
click at [281, 84] on input "設計師編號/姓名" at bounding box center [285, 87] width 79 height 17
type input "Sandy-8"
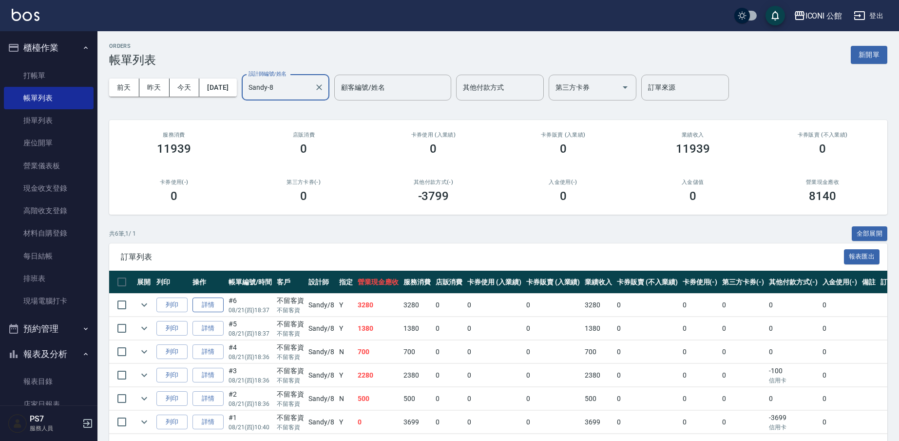
click at [211, 307] on link "詳情" at bounding box center [208, 304] width 31 height 15
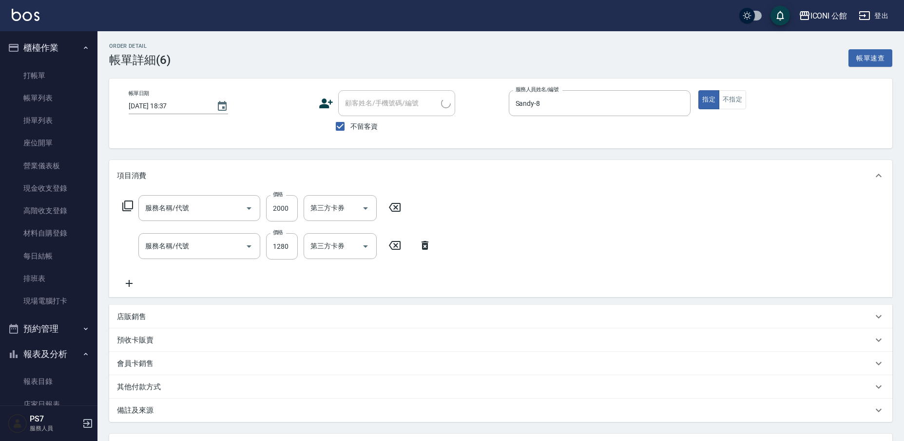
type input "[DATE] 18:37"
checkbox input "true"
type input "Sandy-8"
type input "黑耀光護髮/短髮(510)"
type input "設計染髮(402)"
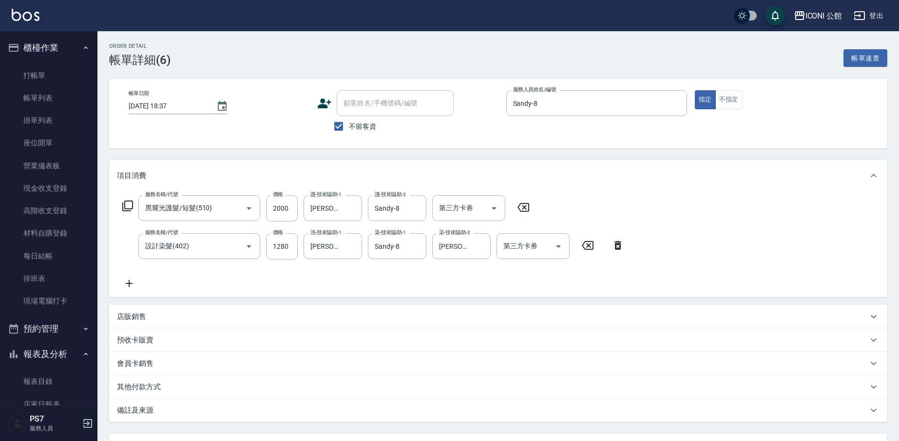
click at [135, 318] on p "店販銷售" at bounding box center [131, 316] width 29 height 10
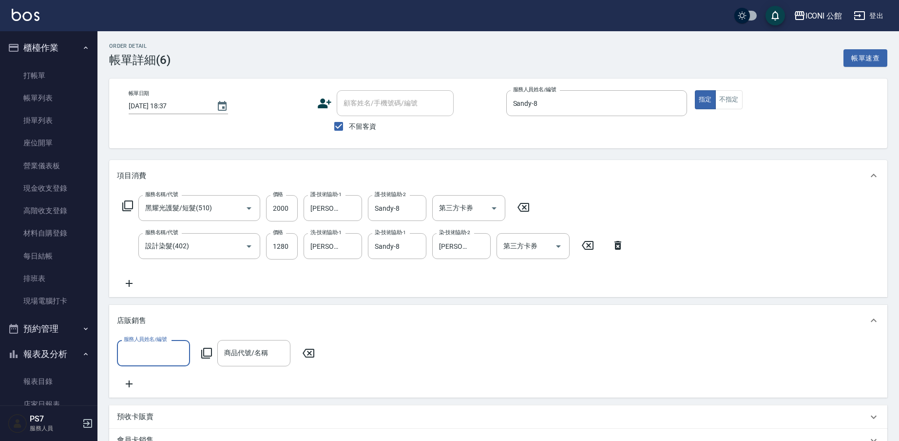
click at [140, 357] on input "服務人員姓名/編號" at bounding box center [153, 352] width 64 height 17
type input "Sandy-8"
click at [211, 354] on icon at bounding box center [207, 353] width 12 height 12
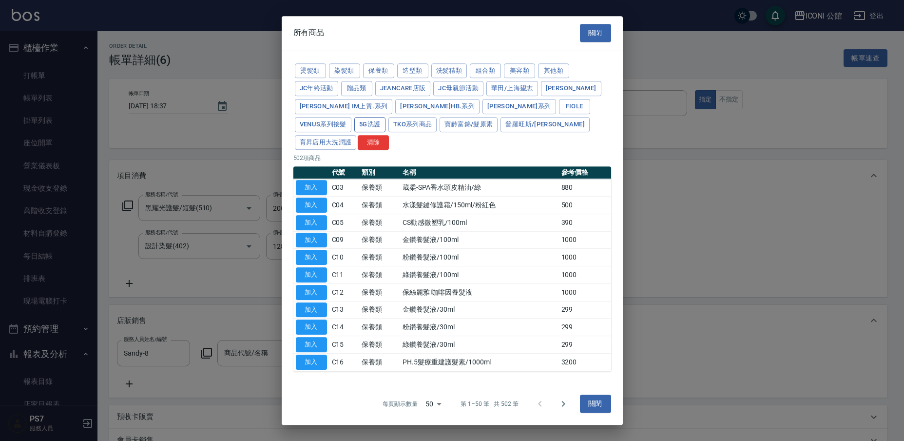
click at [354, 132] on button "5G洗護" at bounding box center [369, 124] width 31 height 15
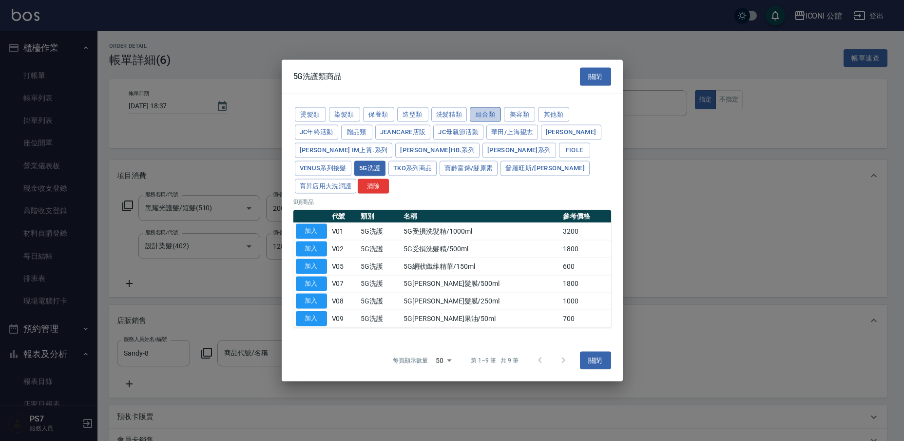
click at [491, 122] on button "組合類" at bounding box center [485, 114] width 31 height 15
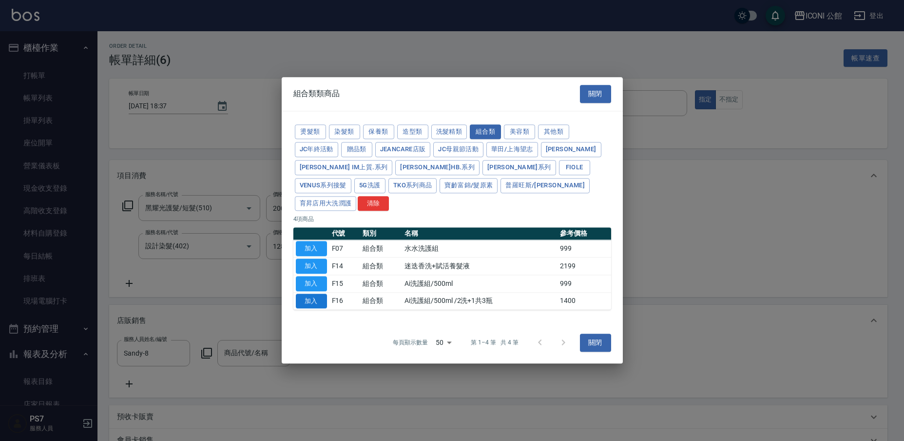
click at [308, 294] on button "加入" at bounding box center [311, 300] width 31 height 15
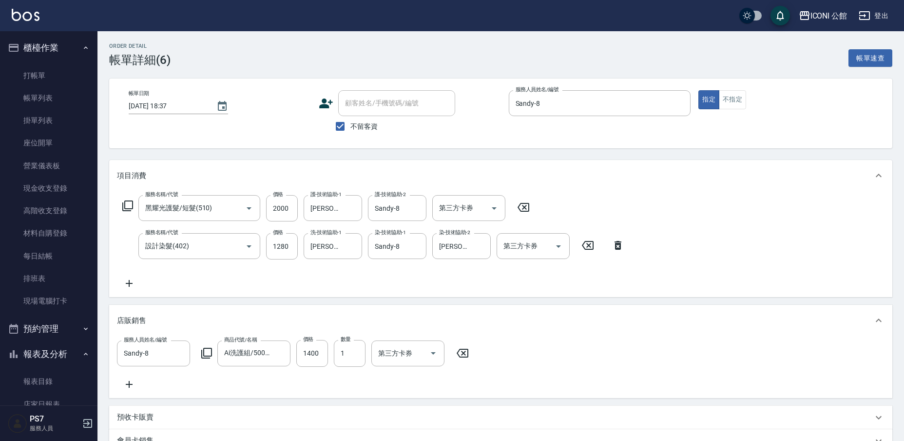
type input "Ai洗護組/500ml /2洗+1共3瓶"
click at [289, 247] on input "1280" at bounding box center [282, 246] width 32 height 26
click at [322, 356] on input "1400" at bounding box center [312, 353] width 32 height 26
type input "1200"
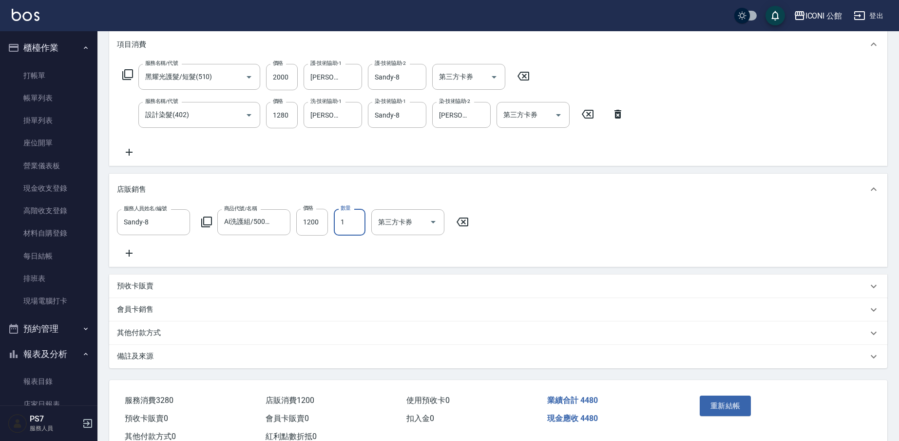
scroll to position [171, 0]
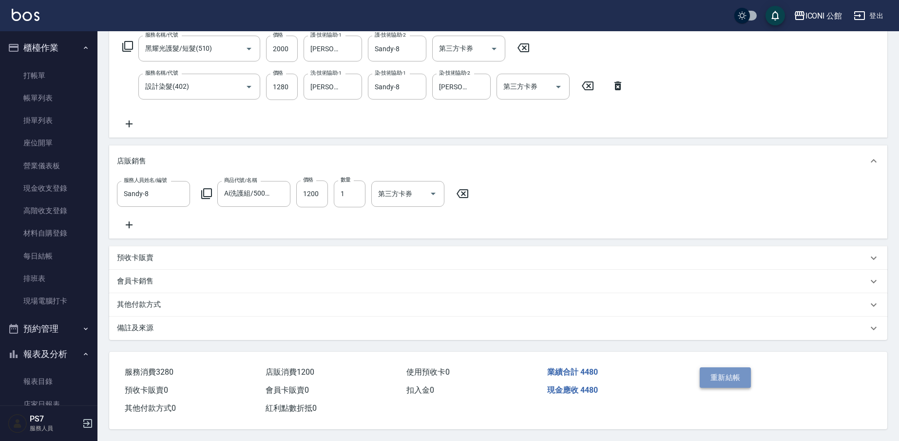
click at [718, 377] on button "重新結帳" at bounding box center [726, 377] width 52 height 20
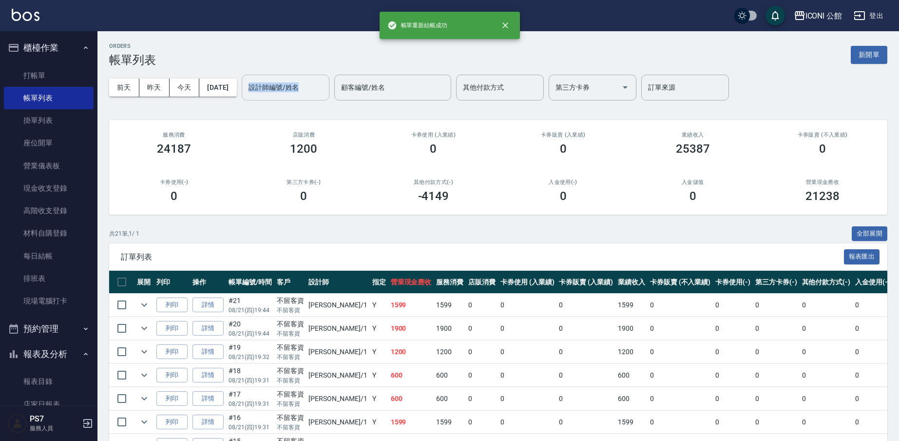
drag, startPoint x: 277, startPoint y: 73, endPoint x: 283, endPoint y: 74, distance: 5.9
click at [283, 74] on div "[DATE] [DATE] [DATE] [DATE] 設計師編號/姓名 設計師編號/姓名 顧客編號/姓名 顧客編號/姓名 其他付款方式 其他付款方式 第三方…" at bounding box center [498, 87] width 778 height 41
click at [287, 84] on div "設計師編號/姓名 設計師編號/姓名" at bounding box center [286, 88] width 88 height 26
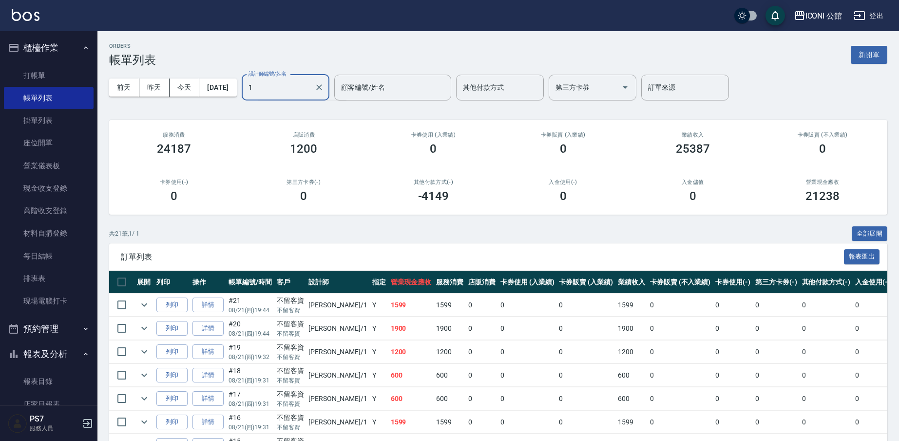
type input "[PERSON_NAME]-1"
click at [215, 327] on link "詳情" at bounding box center [208, 328] width 31 height 15
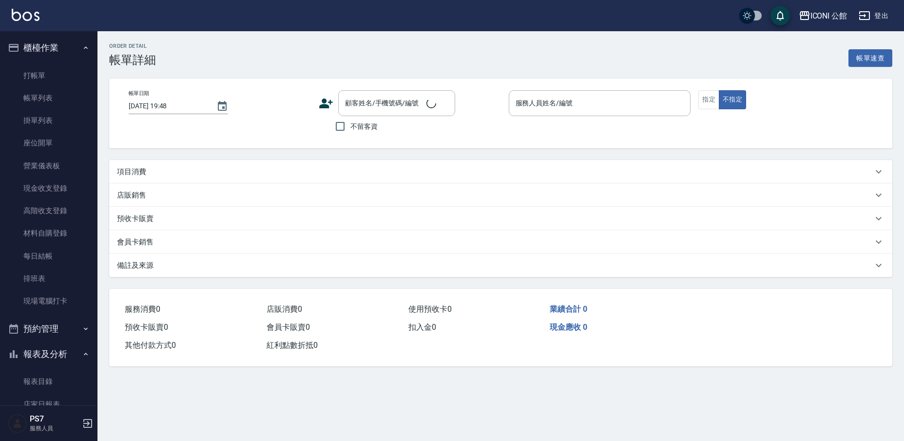
type input "[DATE] 19:44"
checkbox input "true"
type input "[PERSON_NAME]-1"
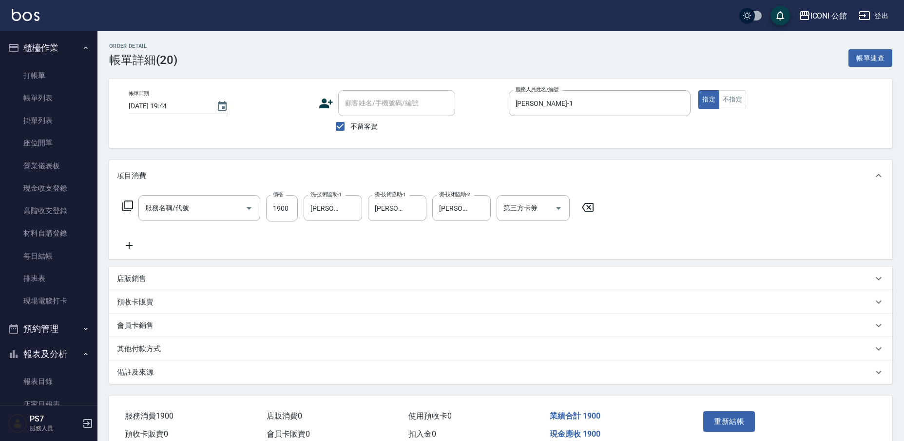
type input "設計燙髮(302)"
click at [412, 209] on icon "Clear" at bounding box center [416, 208] width 10 height 10
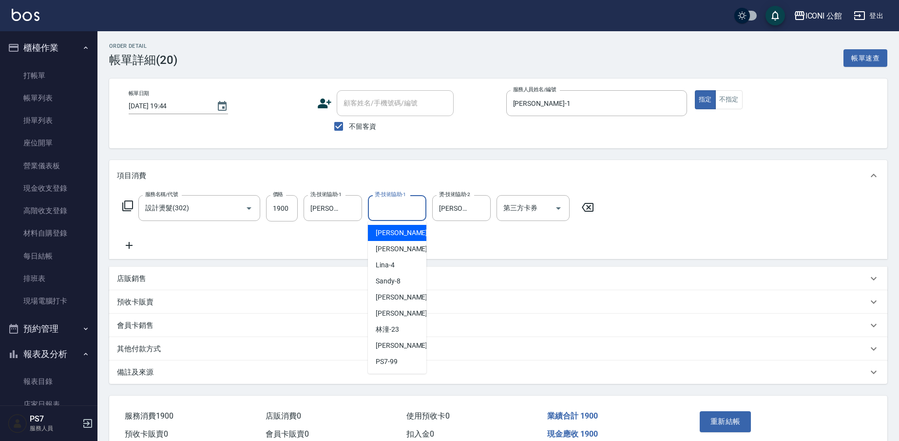
click at [412, 209] on input "燙-技術協助-1" at bounding box center [397, 207] width 50 height 17
type input "[PERSON_NAME]-24"
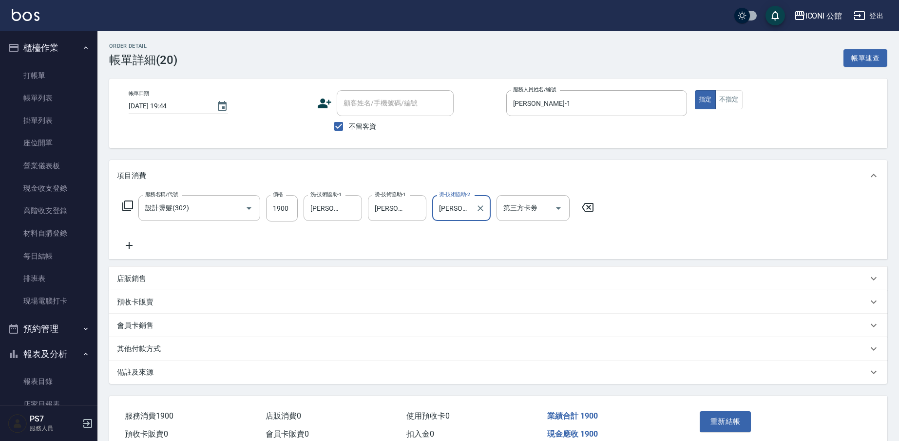
click at [477, 200] on div at bounding box center [480, 208] width 13 height 26
click at [481, 206] on icon "Clear" at bounding box center [481, 208] width 10 height 10
click at [344, 206] on div "[PERSON_NAME]-1 洗-技術協助-1" at bounding box center [333, 208] width 58 height 26
type input "K"
type input "[PERSON_NAME]-24"
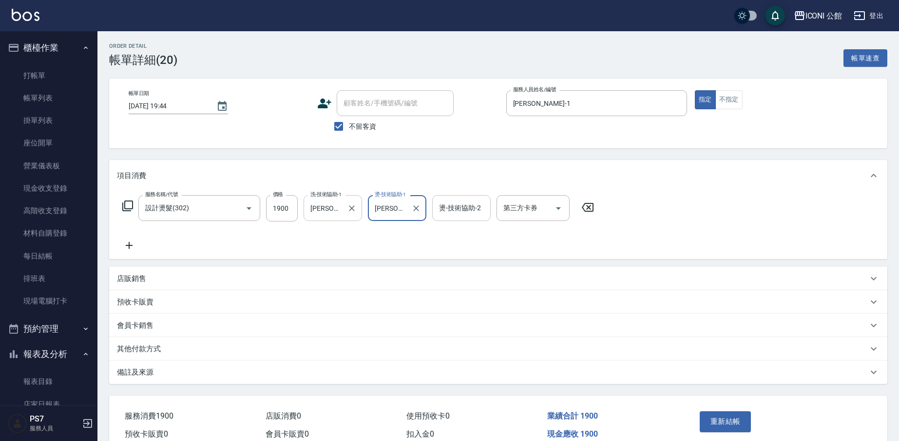
drag, startPoint x: 604, startPoint y: 298, endPoint x: 722, endPoint y: 336, distance: 123.6
click at [611, 298] on div "預收卡販賣" at bounding box center [498, 301] width 778 height 23
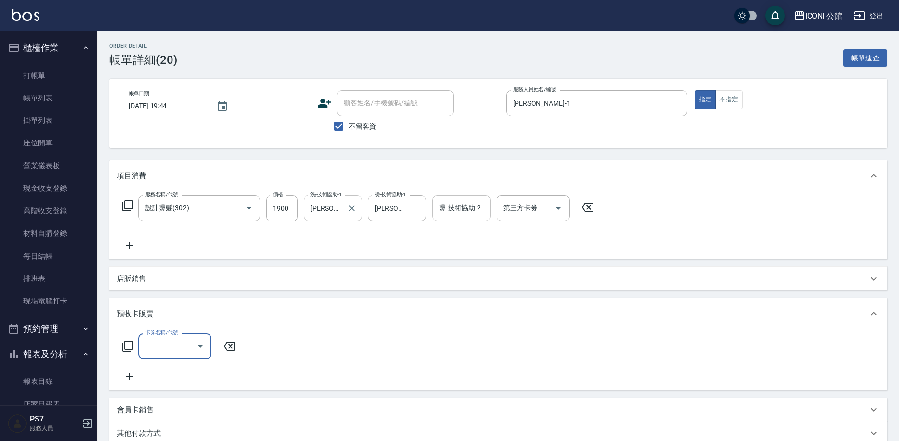
scroll to position [133, 0]
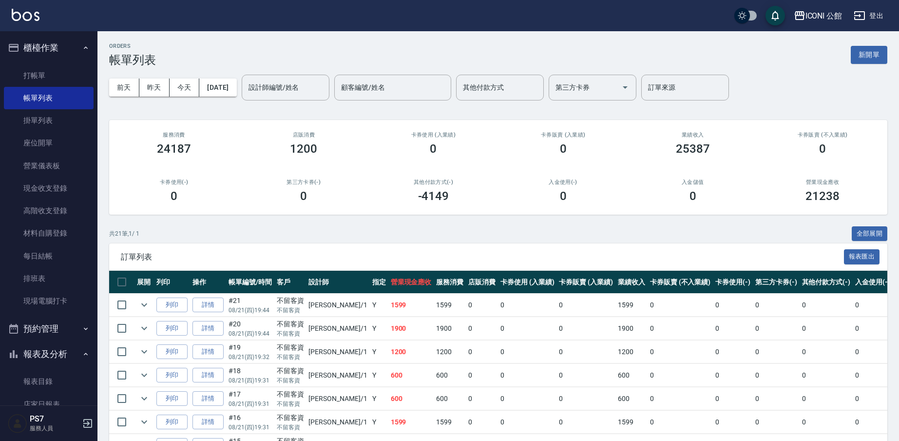
click at [289, 87] on input "設計師編號/姓名" at bounding box center [285, 87] width 79 height 17
type input "Sandy-8"
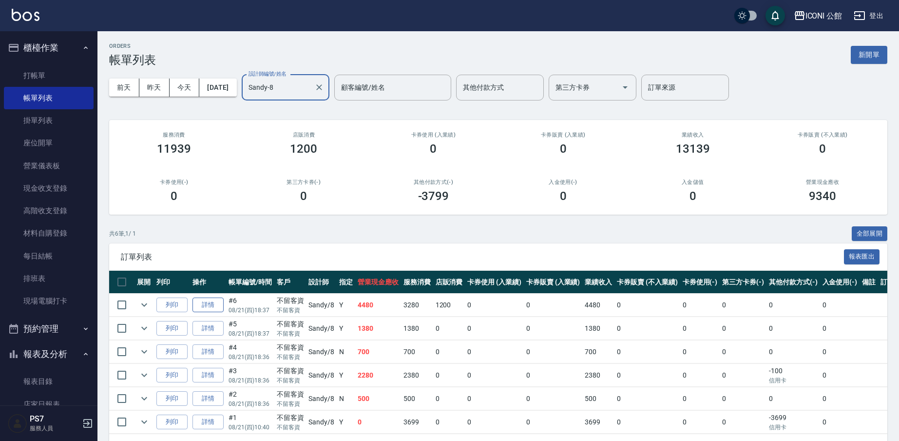
click at [196, 307] on link "詳情" at bounding box center [208, 304] width 31 height 15
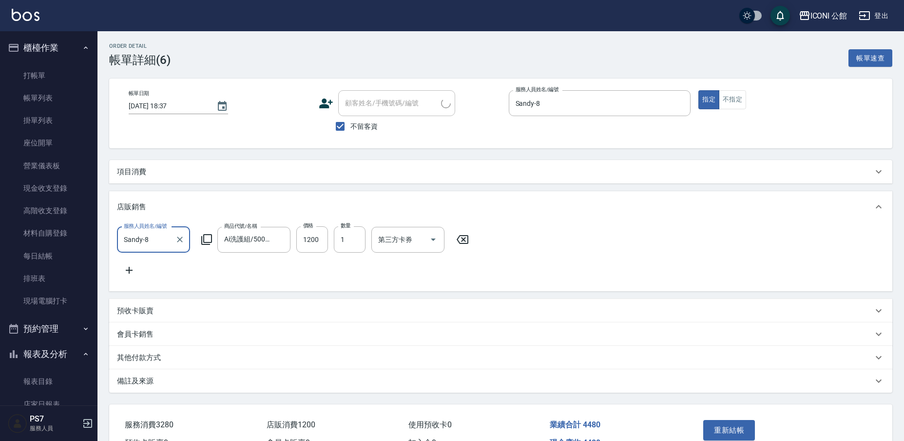
type input "[DATE] 18:37"
checkbox input "true"
type input "Sandy-8"
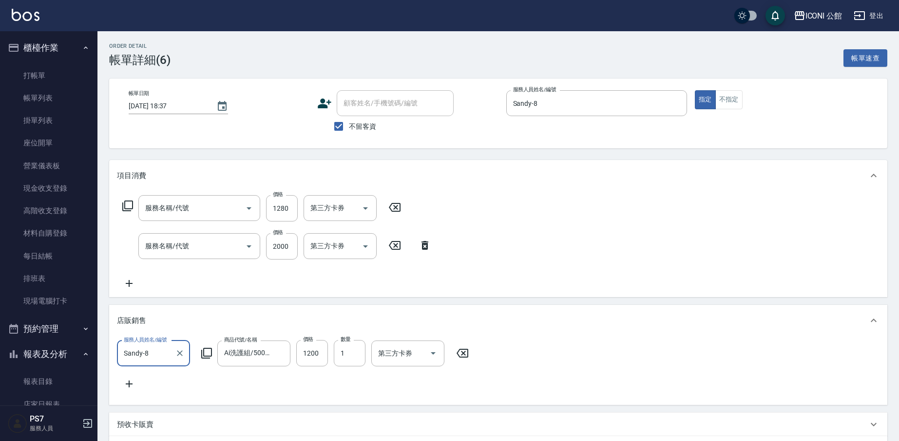
type input "設計染髮(402)"
type input "黑耀光護髮/短髮(510)"
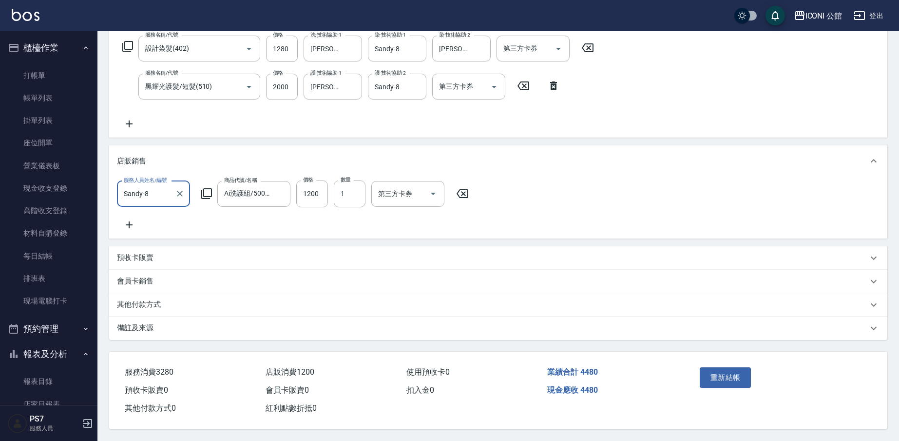
scroll to position [83, 0]
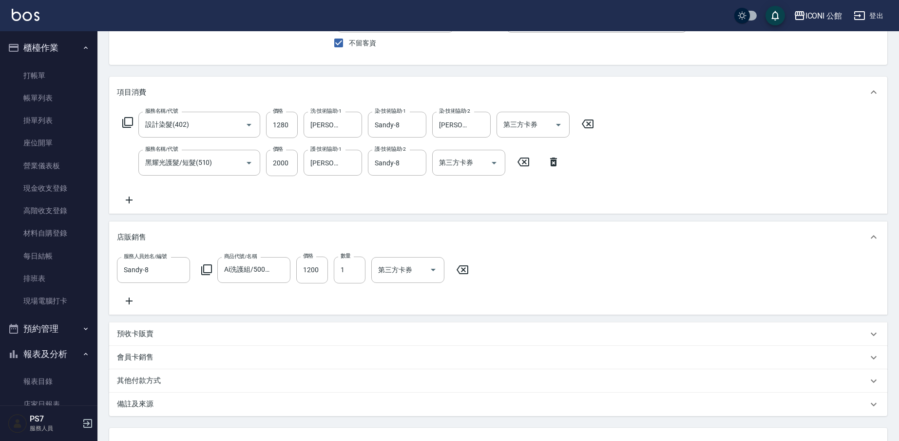
click at [129, 120] on icon at bounding box center [128, 122] width 12 height 12
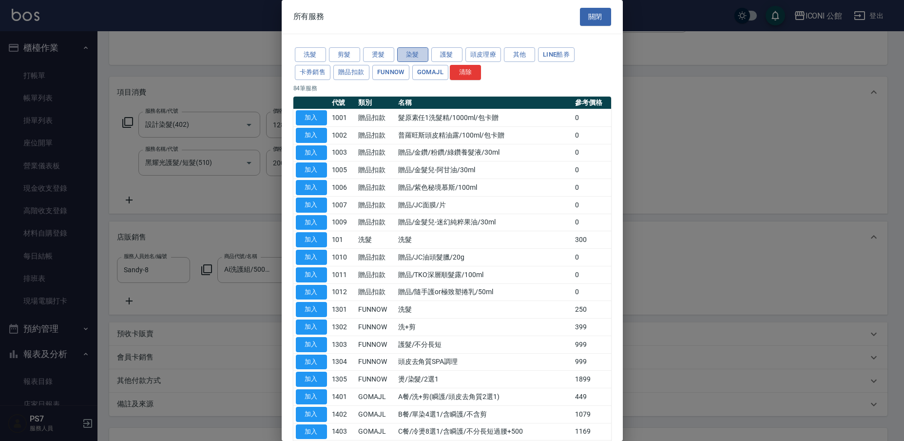
click at [422, 58] on button "染髮" at bounding box center [412, 54] width 31 height 15
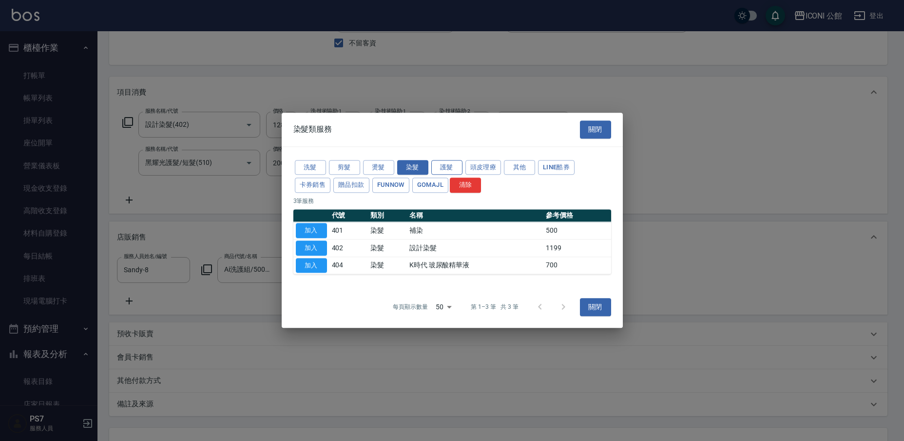
click at [442, 173] on button "護髮" at bounding box center [446, 167] width 31 height 15
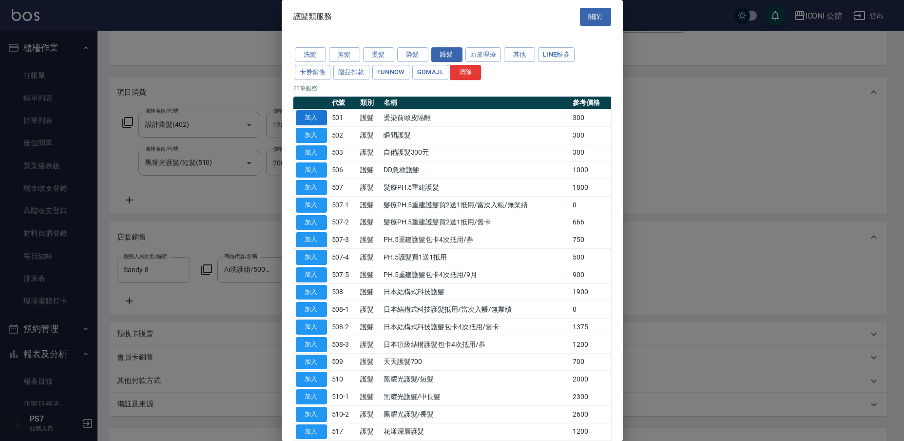
click at [313, 114] on button "加入" at bounding box center [311, 117] width 31 height 15
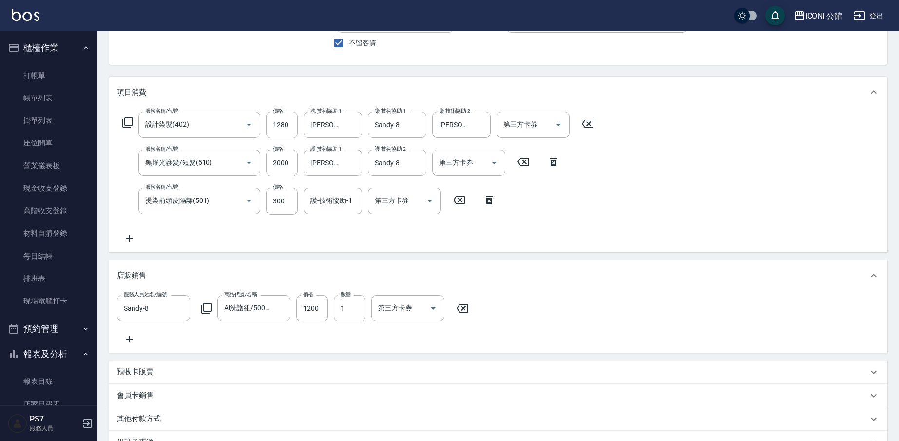
click at [327, 204] on input "護-技術協助-1" at bounding box center [333, 200] width 50 height 17
type input "[PERSON_NAME]-24"
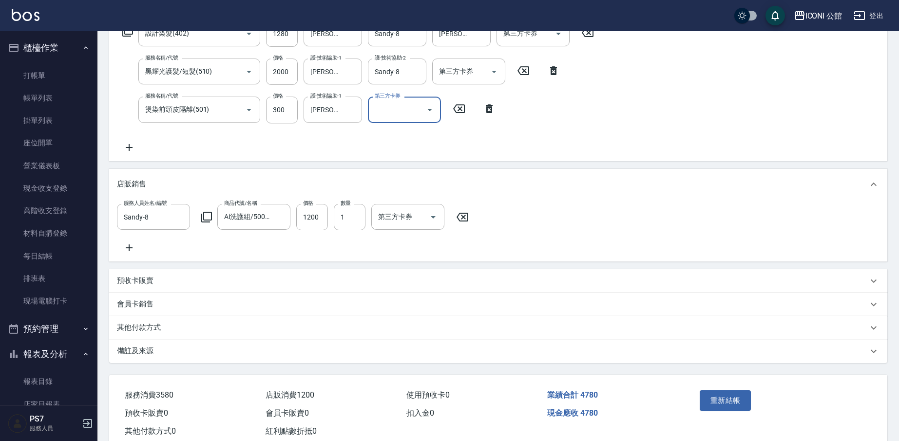
scroll to position [209, 0]
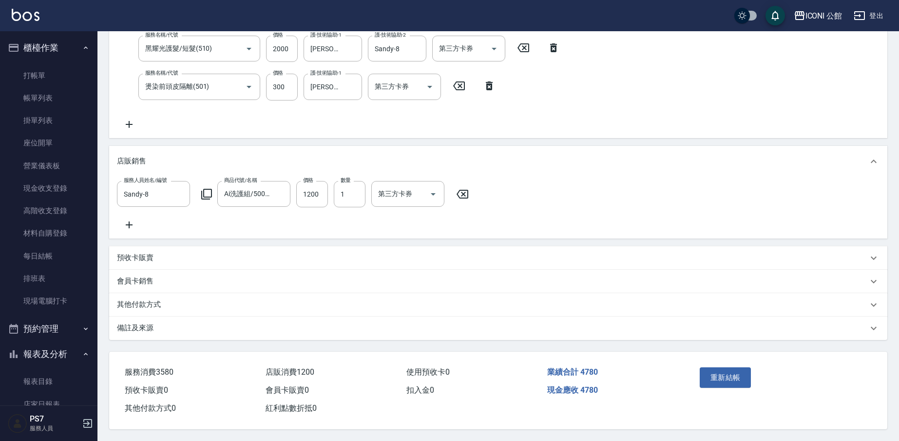
click at [231, 293] on div "其他付款方式" at bounding box center [498, 304] width 778 height 23
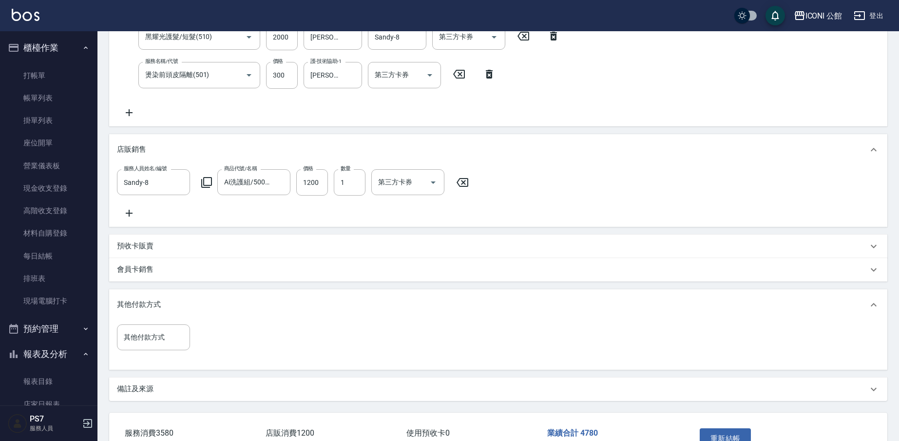
scroll to position [282, 0]
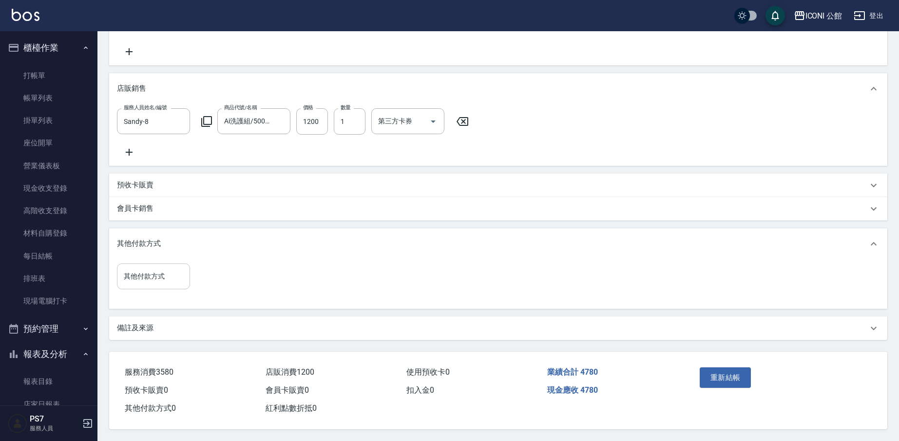
click at [142, 263] on div "其他付款方式 其他付款方式" at bounding box center [153, 276] width 73 height 26
click at [147, 337] on ul "名留集團消費禮券 質感大吉現金券 中租銀角零卡分期 信用卡" at bounding box center [153, 332] width 73 height 72
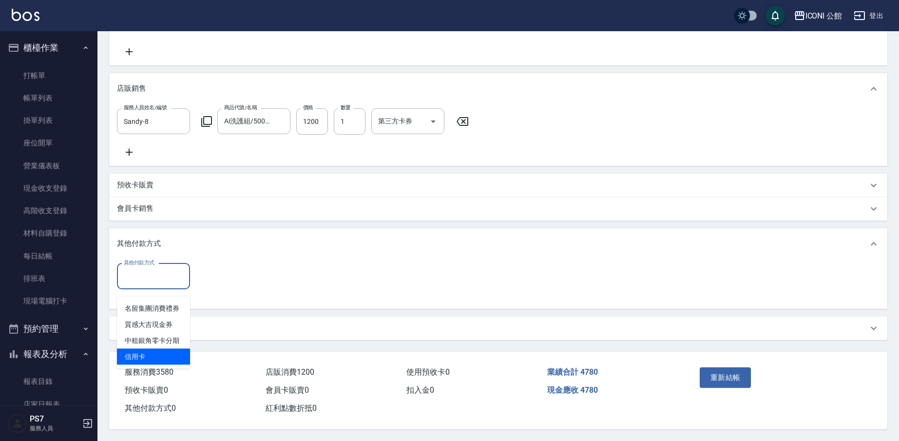
click at [145, 348] on span "信用卡" at bounding box center [153, 356] width 73 height 16
type input "信用卡"
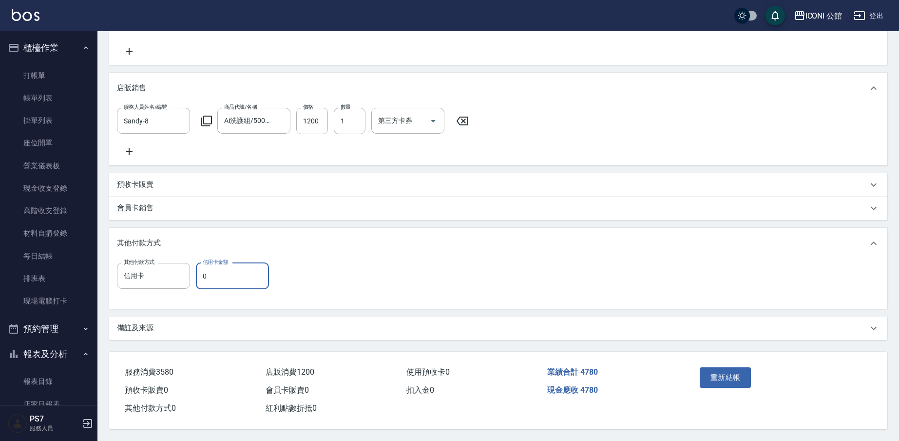
click at [243, 273] on input "0" at bounding box center [232, 276] width 73 height 26
type input "4780"
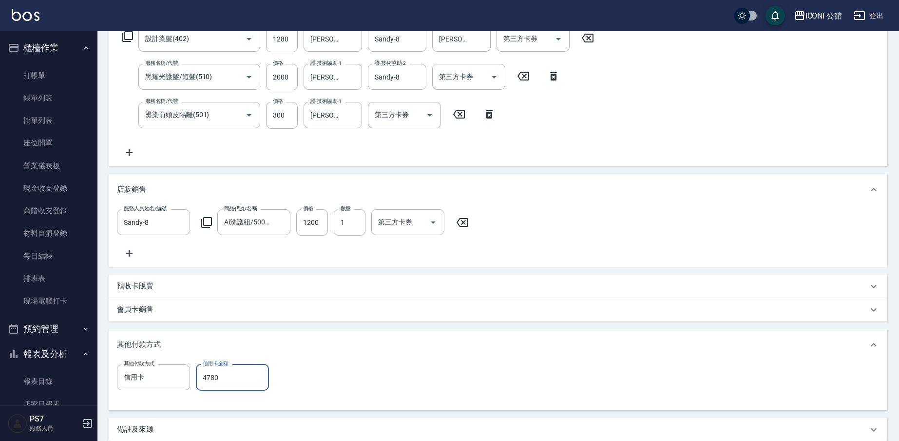
scroll to position [282, 0]
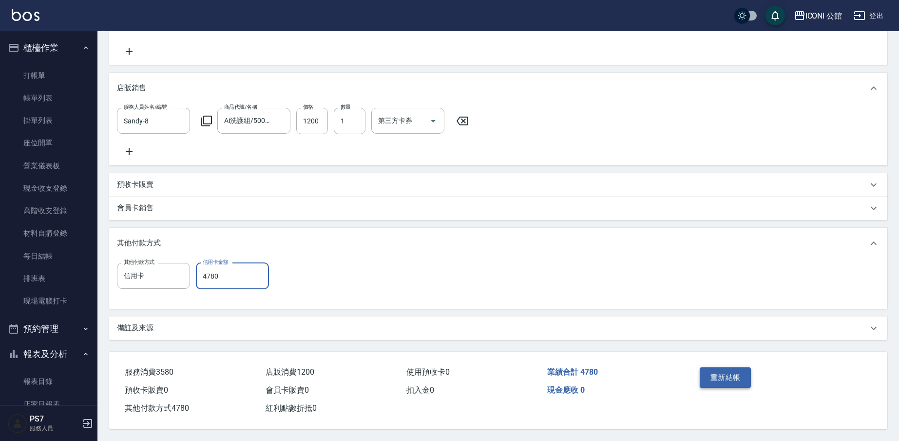
click at [725, 376] on button "重新結帳" at bounding box center [726, 377] width 52 height 20
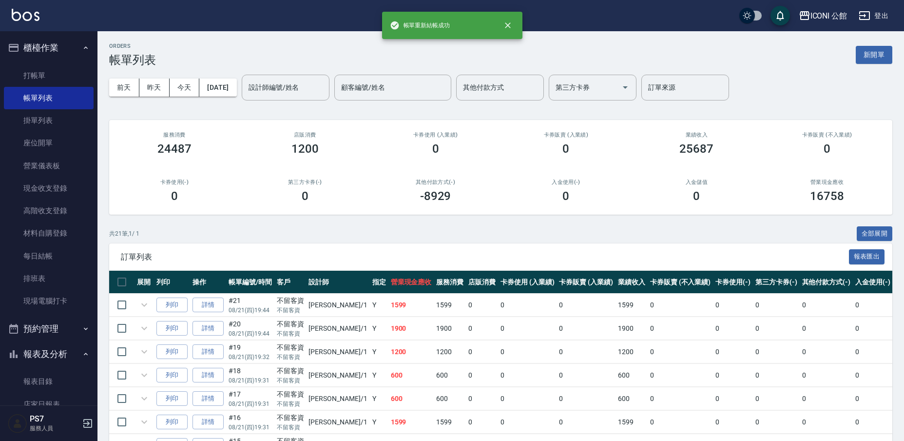
click at [295, 86] on input "設計師編號/姓名" at bounding box center [285, 87] width 79 height 17
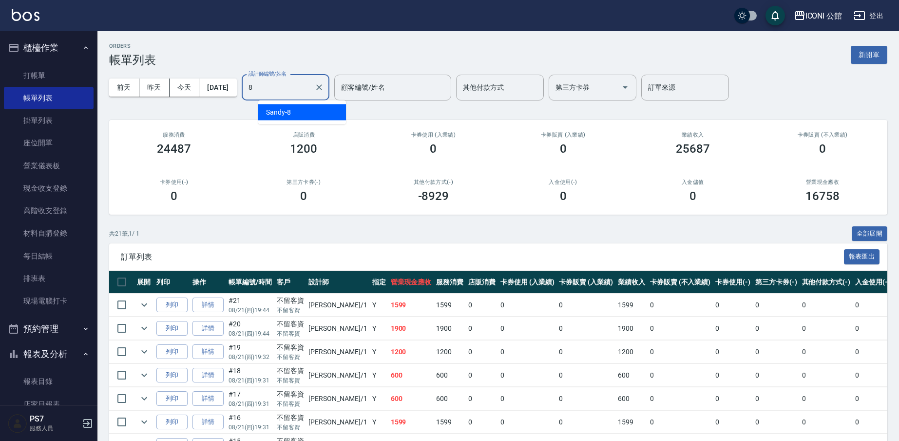
type input "Sandy-8"
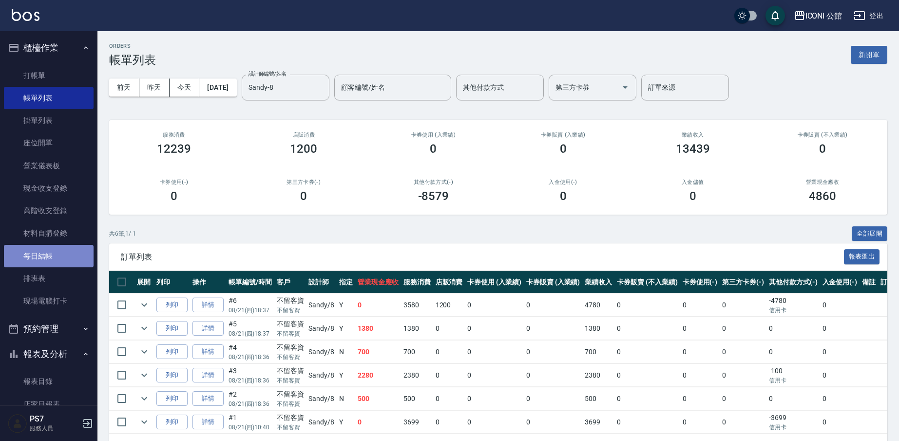
click at [56, 260] on link "每日結帳" at bounding box center [49, 256] width 90 height 22
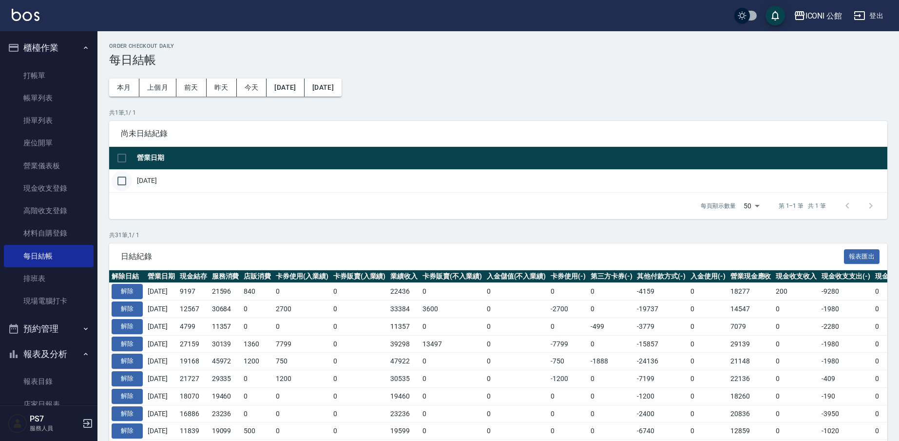
click at [122, 181] on input "checkbox" at bounding box center [122, 181] width 20 height 20
checkbox input "true"
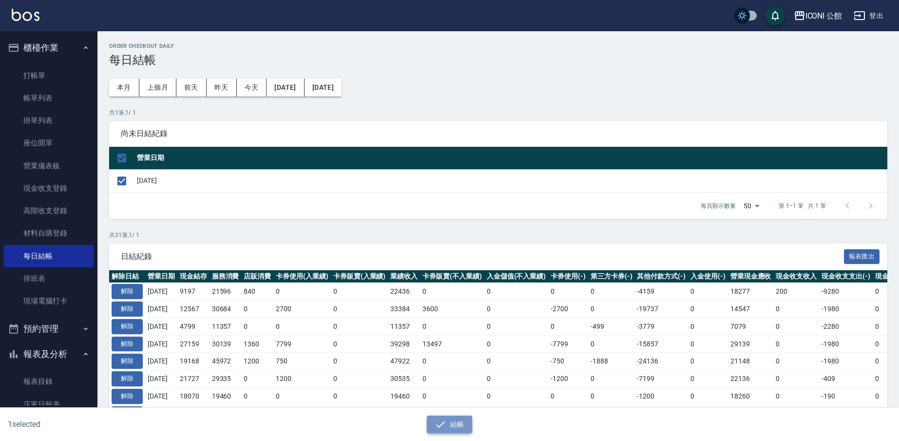
click at [456, 421] on button "結帳" at bounding box center [449, 424] width 45 height 18
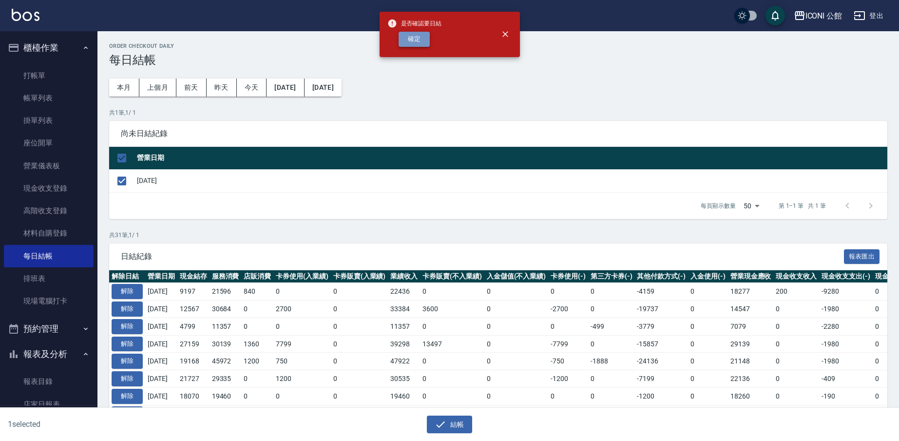
click at [422, 40] on button "確定" at bounding box center [414, 39] width 31 height 15
checkbox input "false"
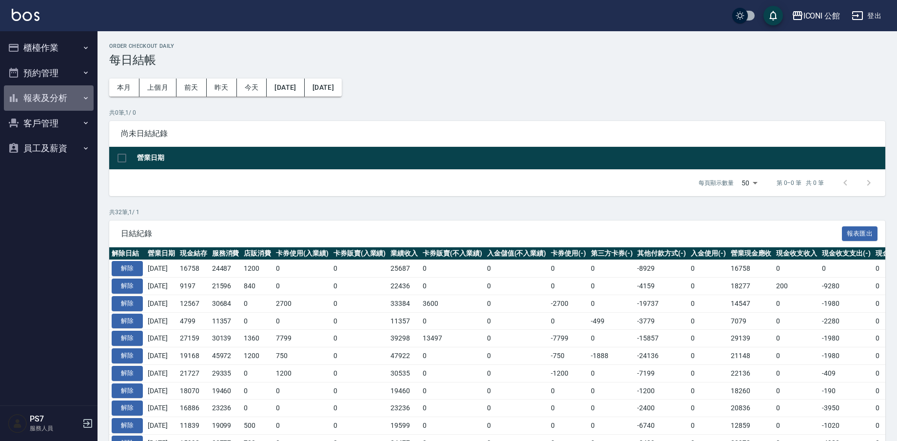
click at [59, 95] on button "報表及分析" at bounding box center [49, 97] width 90 height 25
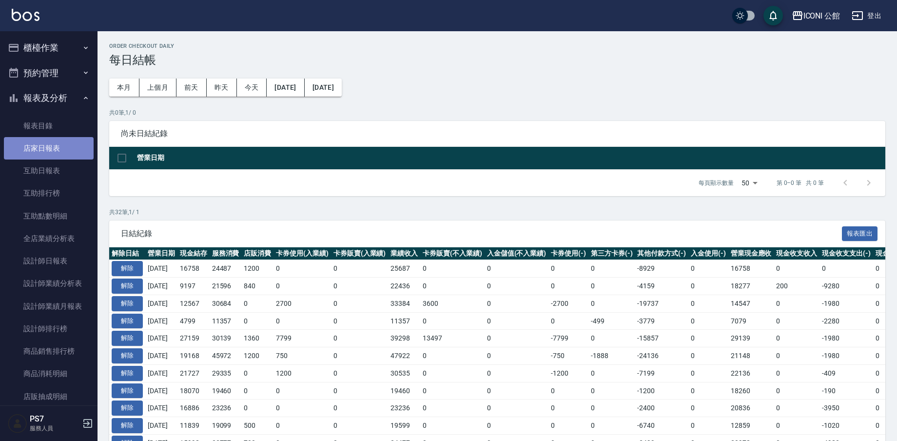
click at [64, 150] on link "店家日報表" at bounding box center [49, 148] width 90 height 22
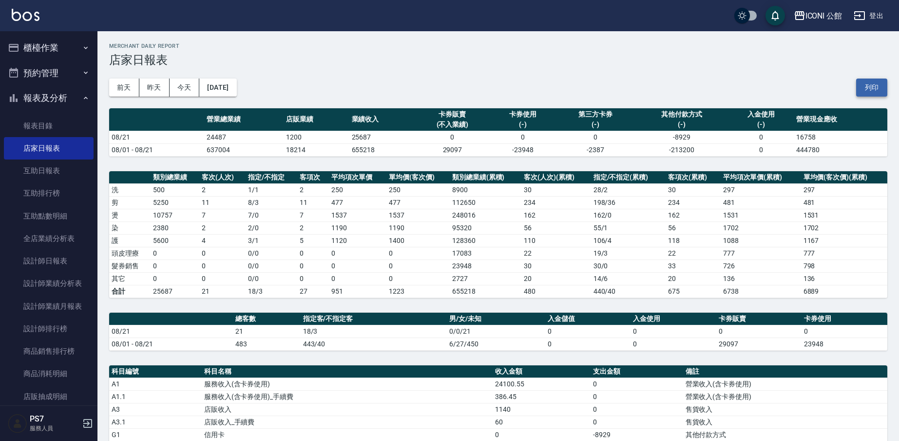
click at [877, 85] on button "列印" at bounding box center [871, 87] width 31 height 18
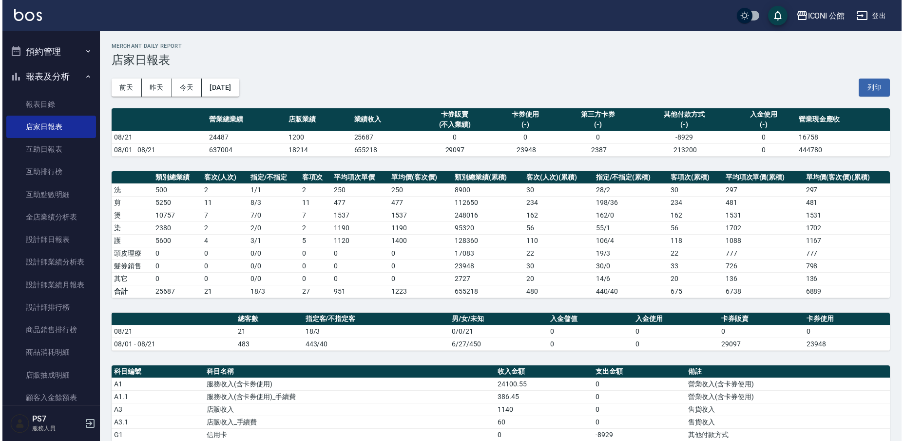
scroll to position [24, 0]
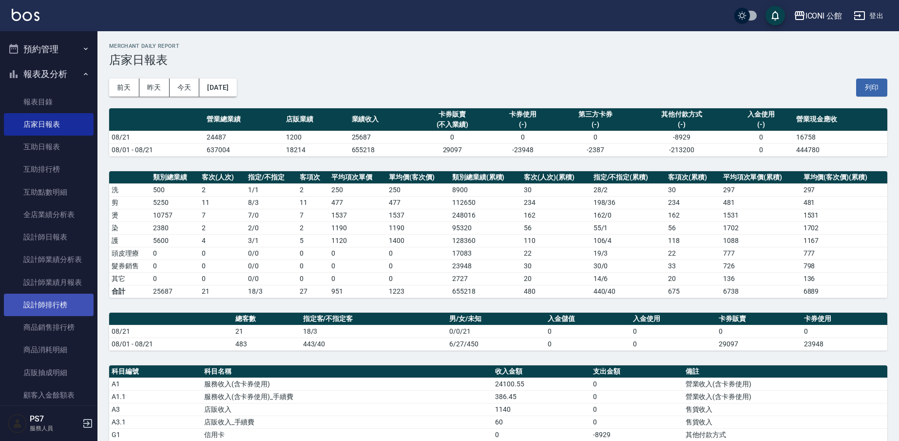
click at [57, 306] on link "設計師排行榜" at bounding box center [49, 304] width 90 height 22
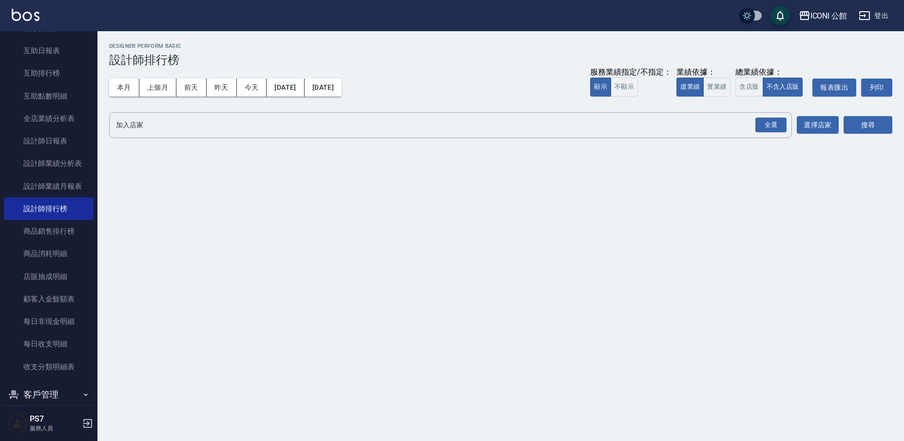
scroll to position [122, 0]
click at [66, 209] on link "設計師排行榜" at bounding box center [49, 206] width 90 height 22
click at [757, 85] on button "含店販" at bounding box center [748, 86] width 27 height 19
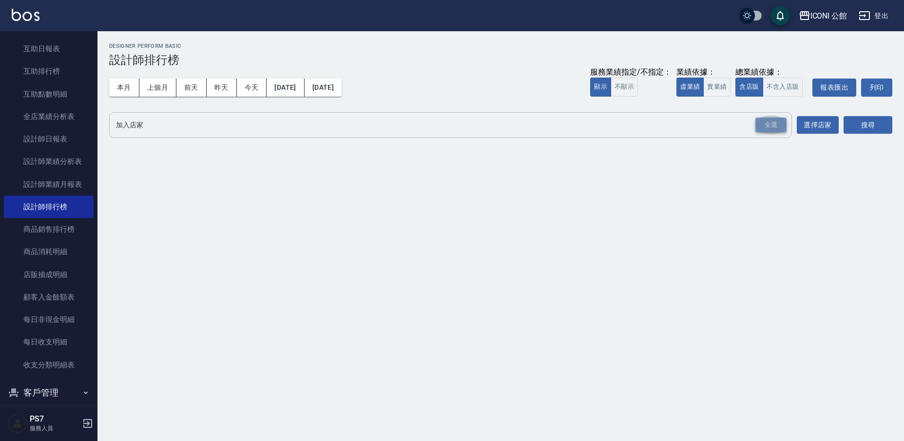
click at [771, 125] on div "全選" at bounding box center [770, 124] width 31 height 15
click at [863, 126] on button "搜尋" at bounding box center [868, 125] width 49 height 18
